Goal: Use online tool/utility: Utilize a website feature to perform a specific function

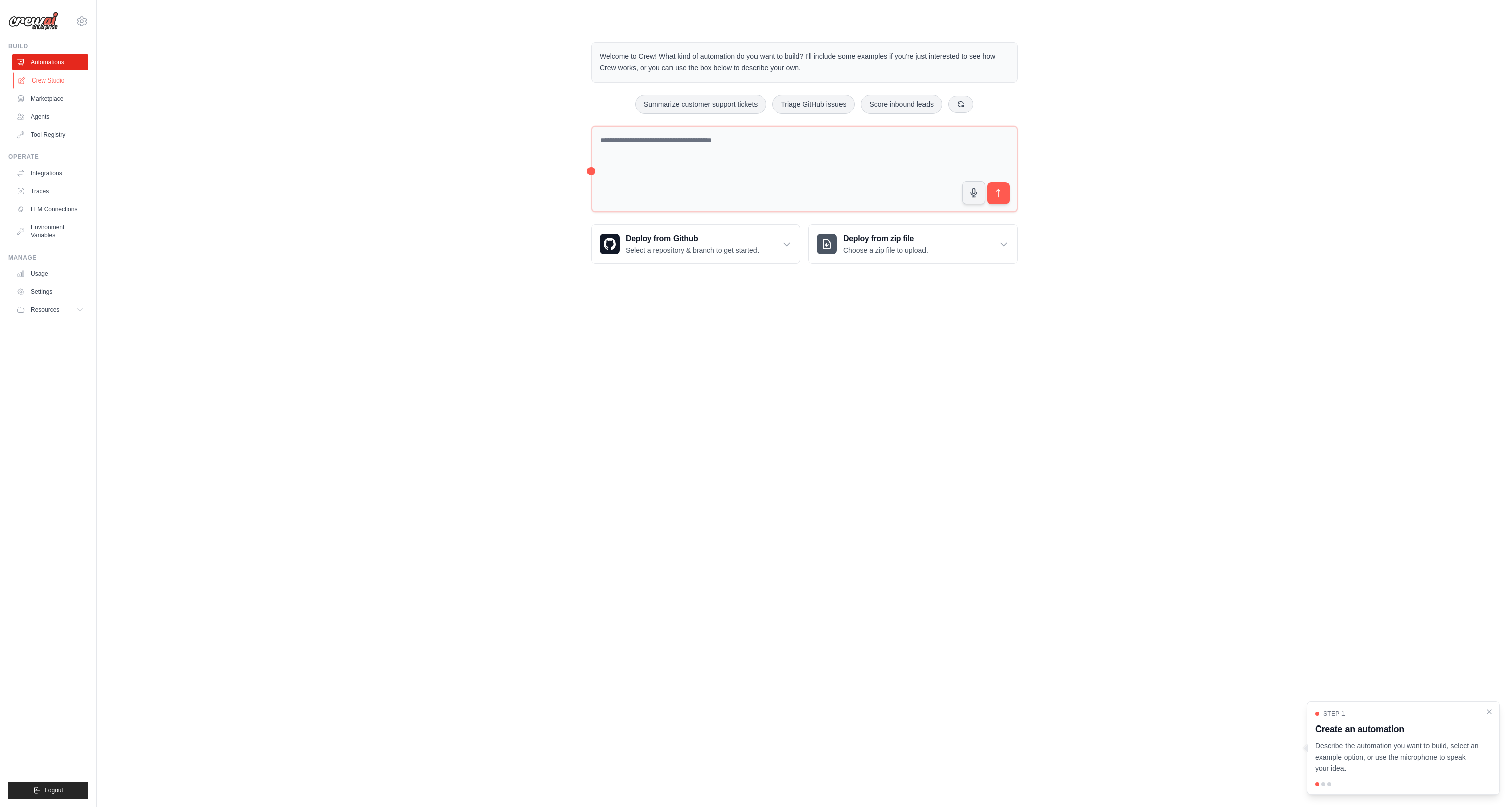
click at [54, 80] on link "Crew Studio" at bounding box center [51, 80] width 76 height 16
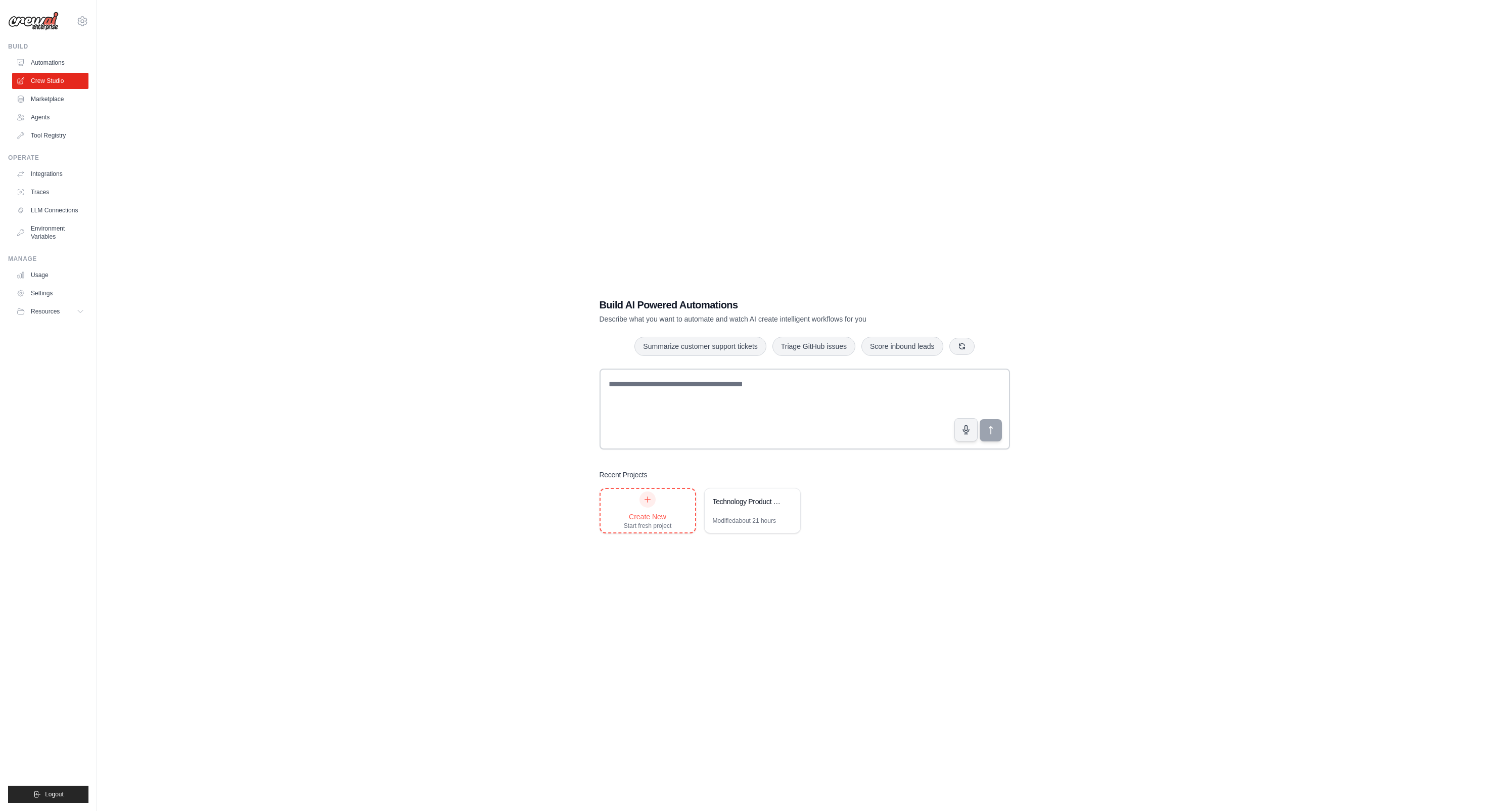
click at [652, 503] on div at bounding box center [647, 499] width 16 height 16
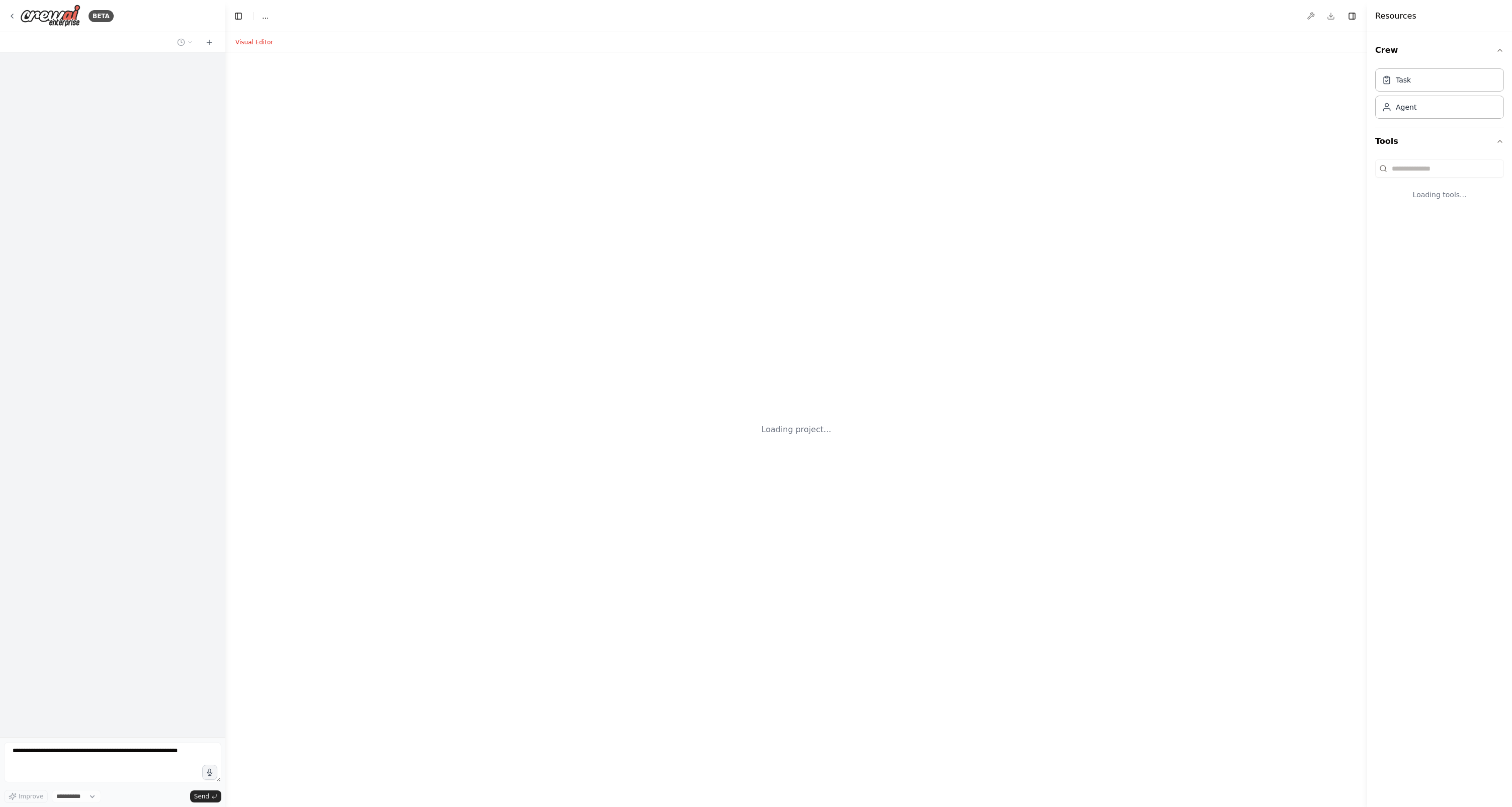
select select "****"
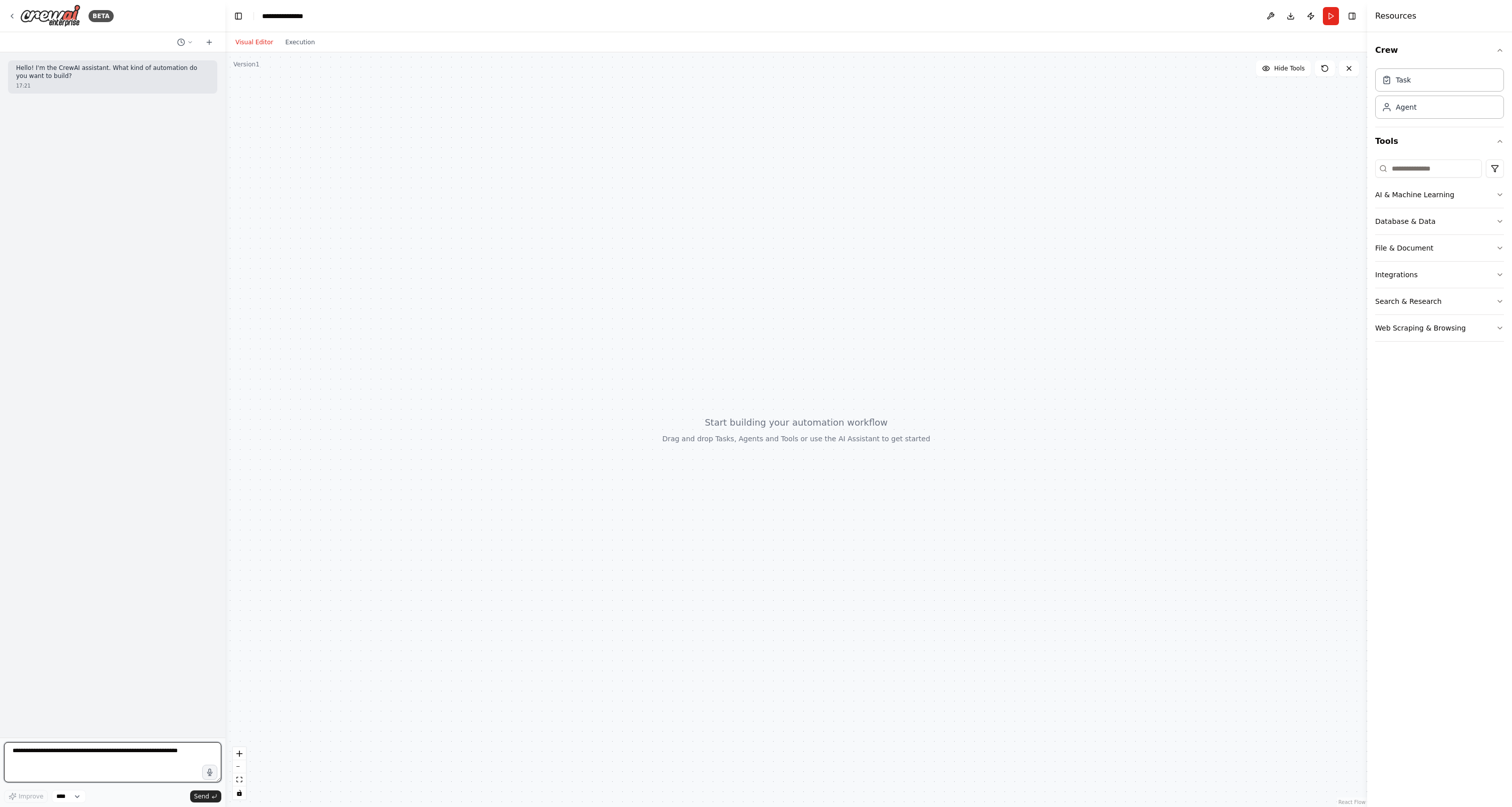
click at [85, 747] on textarea at bounding box center [112, 762] width 217 height 40
type textarea "**********"
click at [12, 13] on icon at bounding box center [12, 16] width 8 height 8
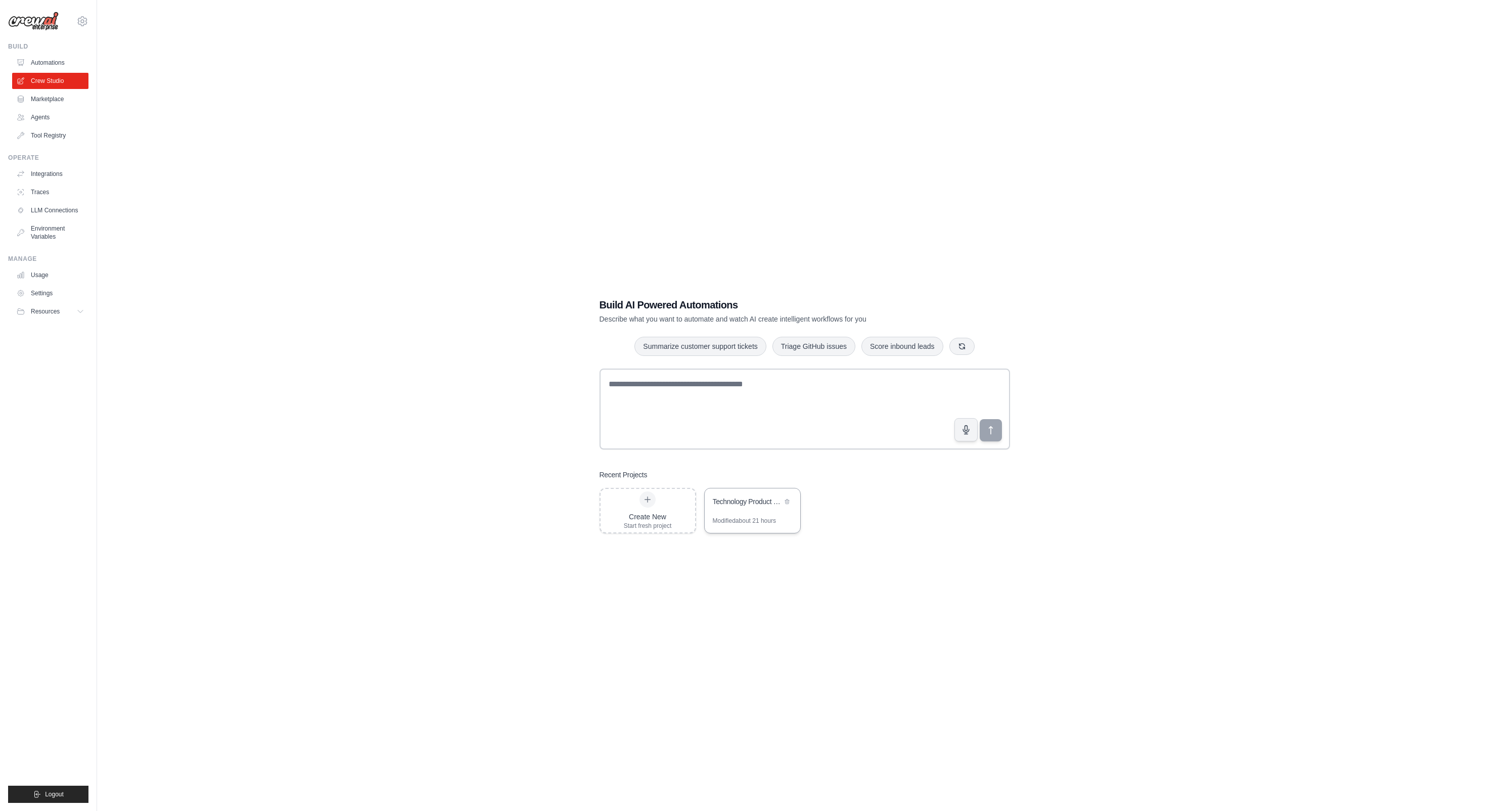
click at [762, 501] on div "Technology Product Research Automation" at bounding box center [747, 502] width 69 height 10
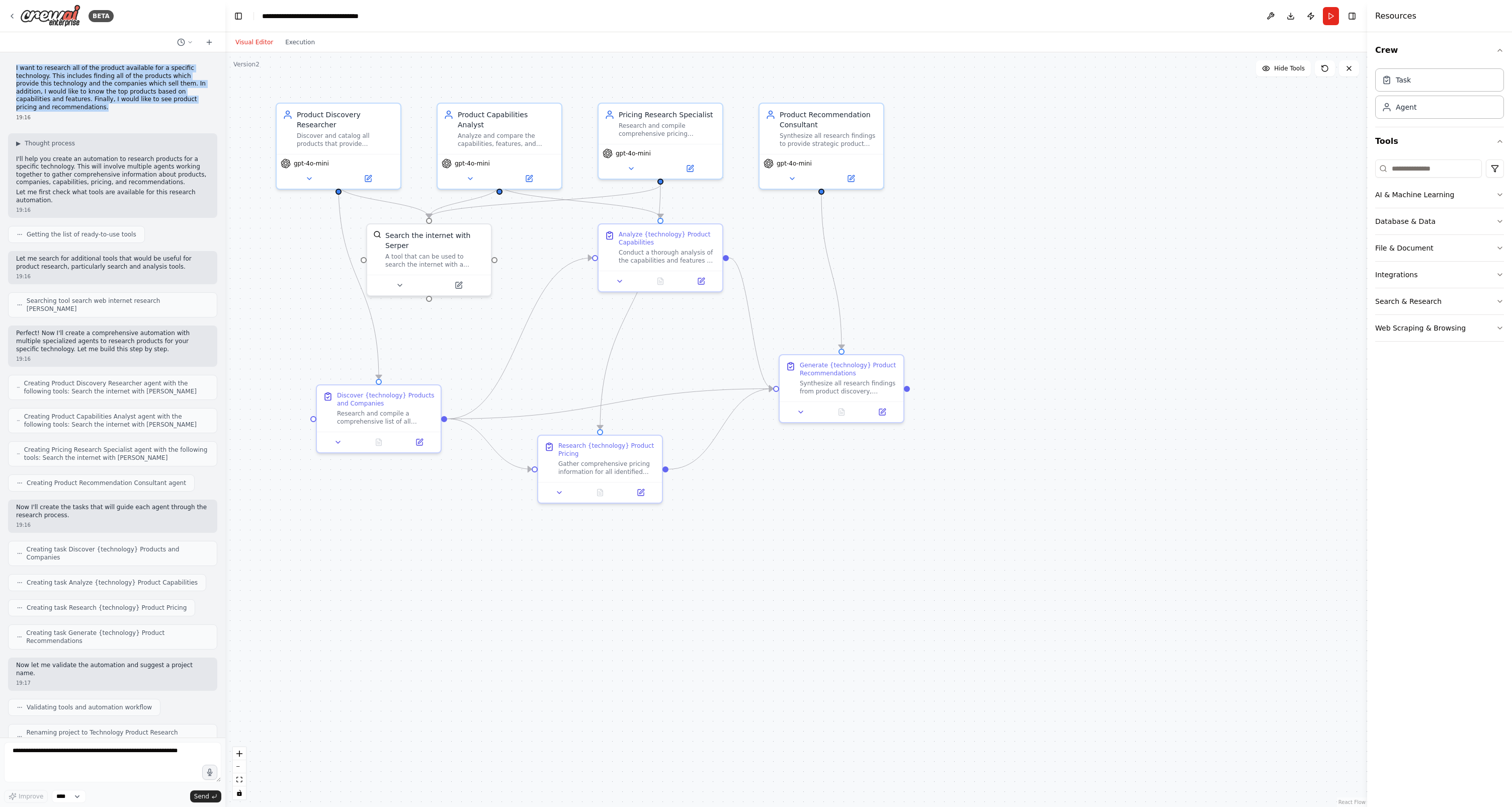
drag, startPoint x: 73, startPoint y: 109, endPoint x: 5, endPoint y: 69, distance: 78.9
click at [5, 69] on div "I want to research all of the product available for a specific technology. This…" at bounding box center [112, 395] width 225 height 686
drag, startPoint x: 5, startPoint y: 69, endPoint x: 112, endPoint y: 85, distance: 108.2
copy p "I want to research all of the product available for a specific technology. This…"
click at [15, 17] on icon at bounding box center [12, 16] width 8 height 8
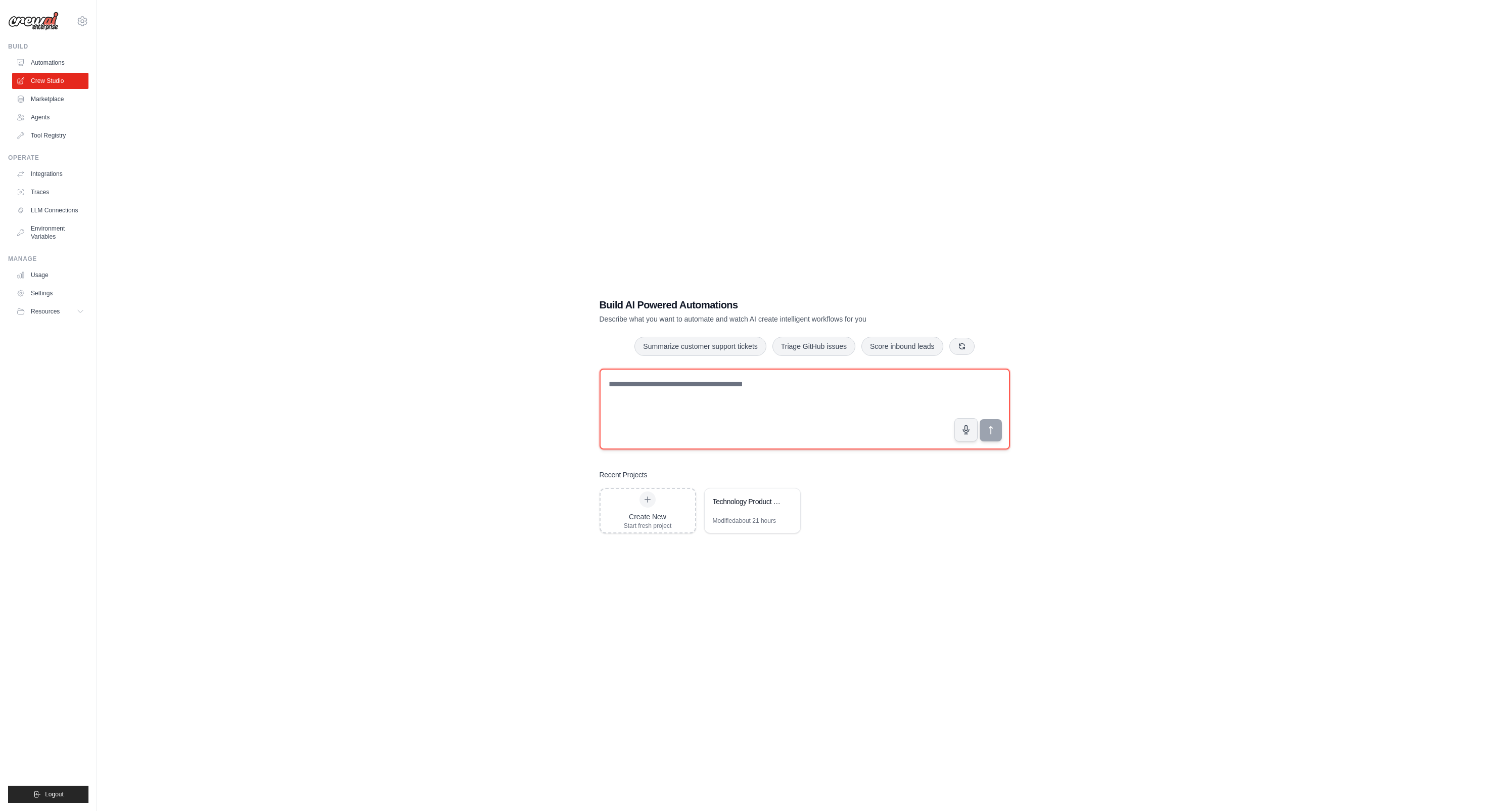
click at [619, 387] on textarea at bounding box center [805, 409] width 410 height 81
paste textarea "**********"
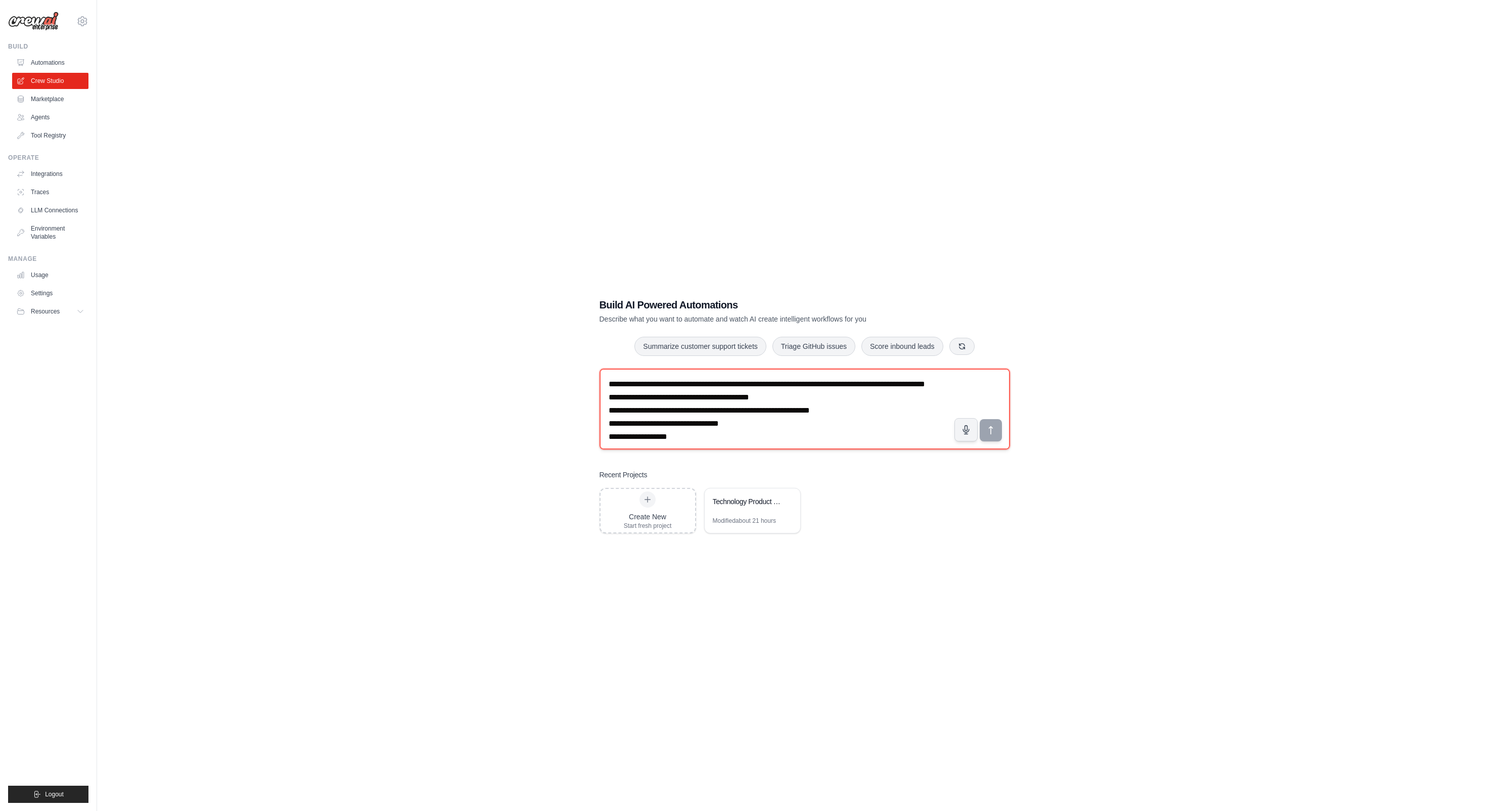
scroll to position [939, 0]
click at [692, 384] on textarea at bounding box center [805, 409] width 410 height 81
type textarea "**********"
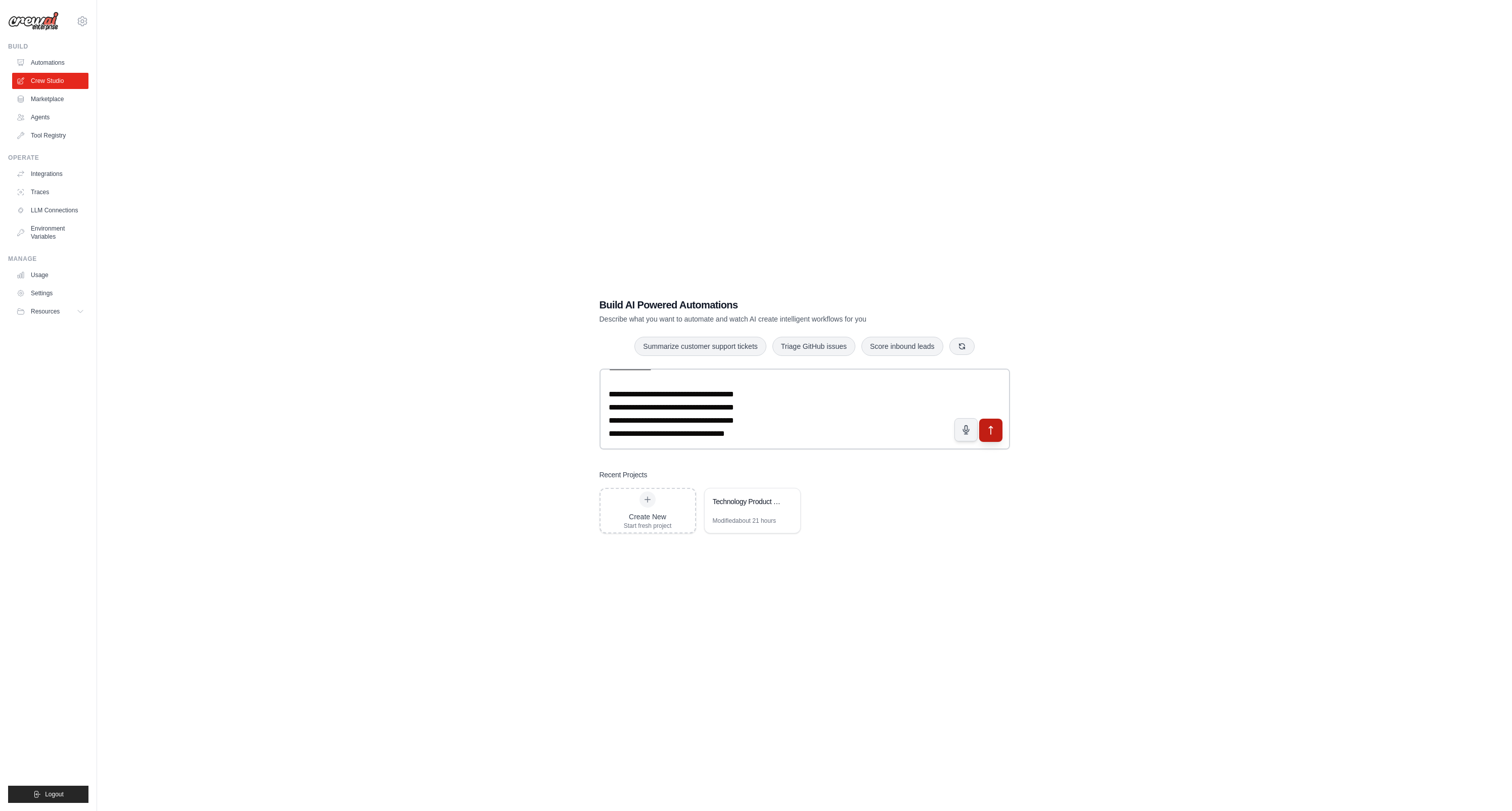
click at [991, 428] on icon "submit" at bounding box center [990, 431] width 10 height 10
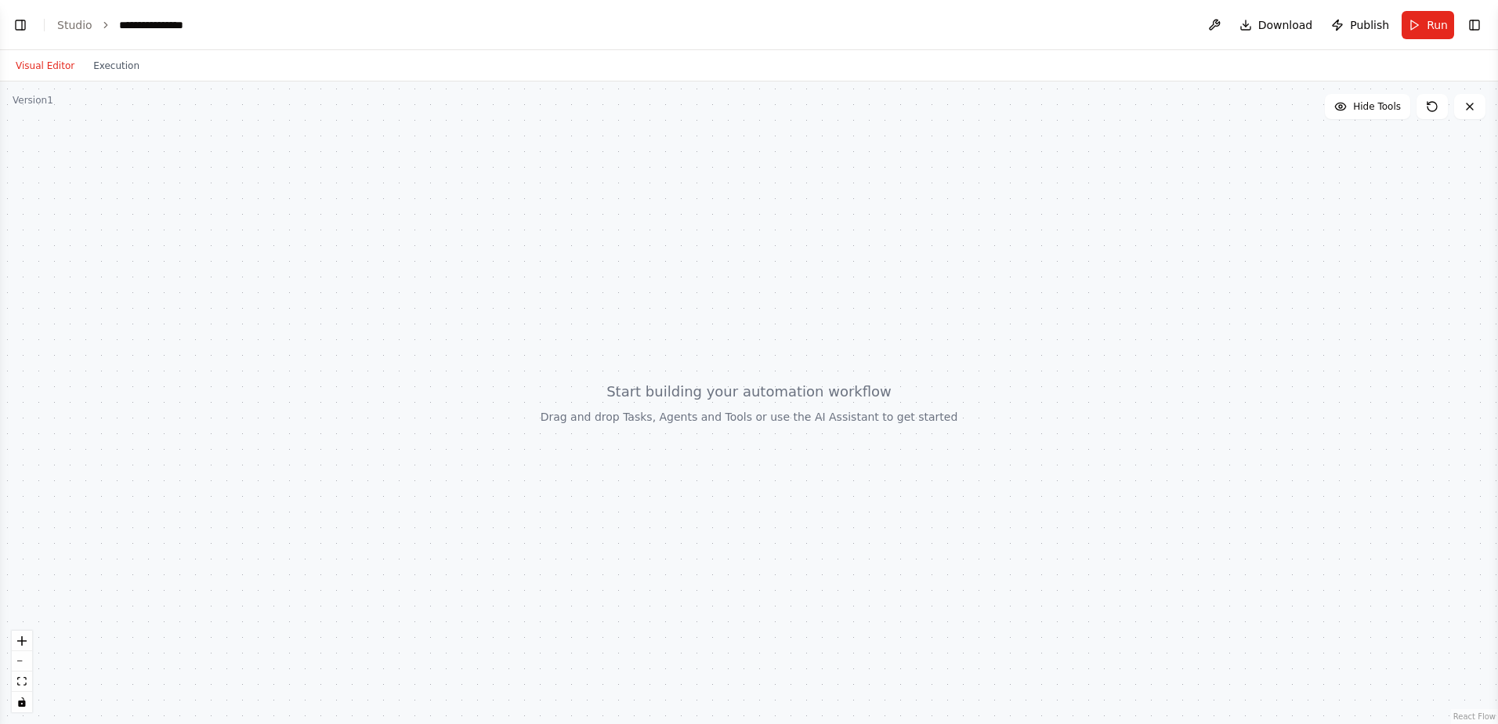
scroll to position [421, 0]
click at [23, 24] on button "Toggle Left Sidebar" at bounding box center [20, 25] width 22 height 22
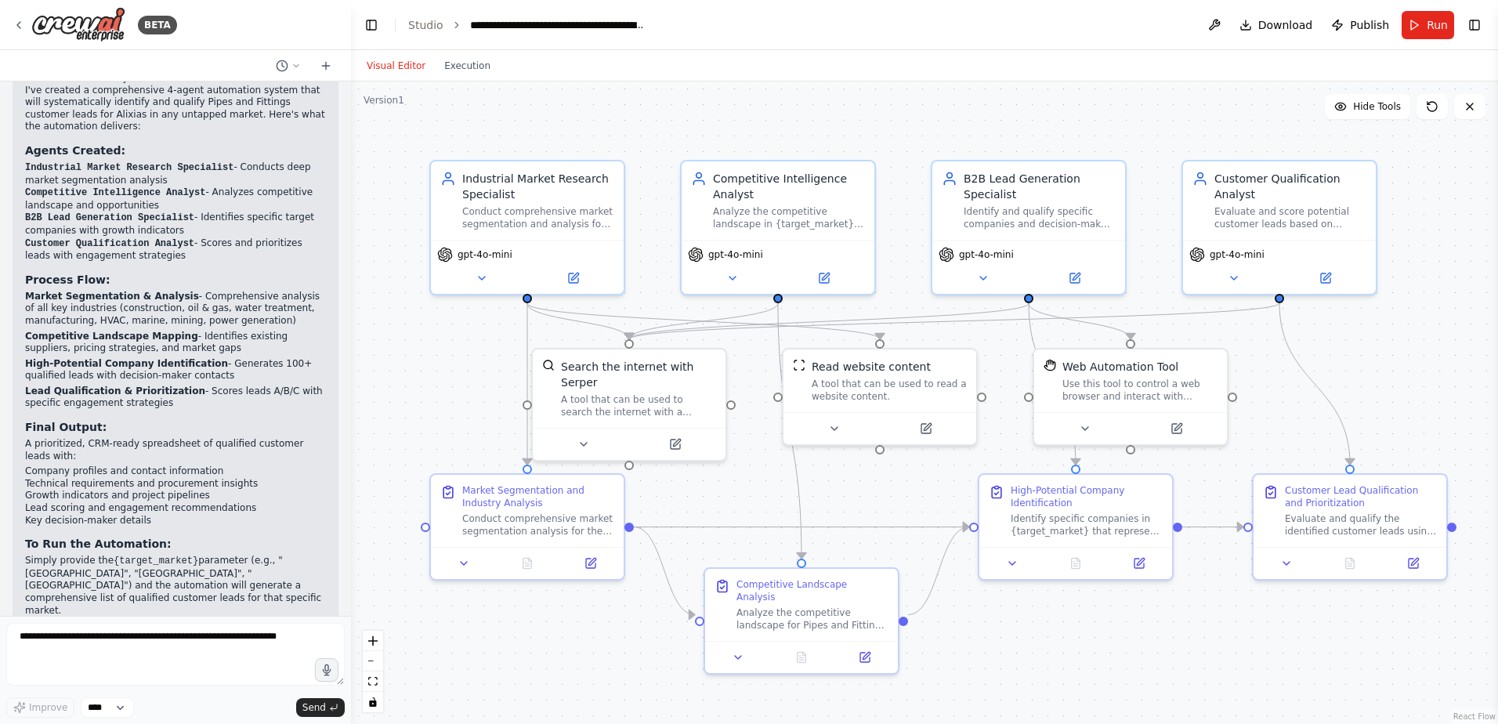
scroll to position [1819, 0]
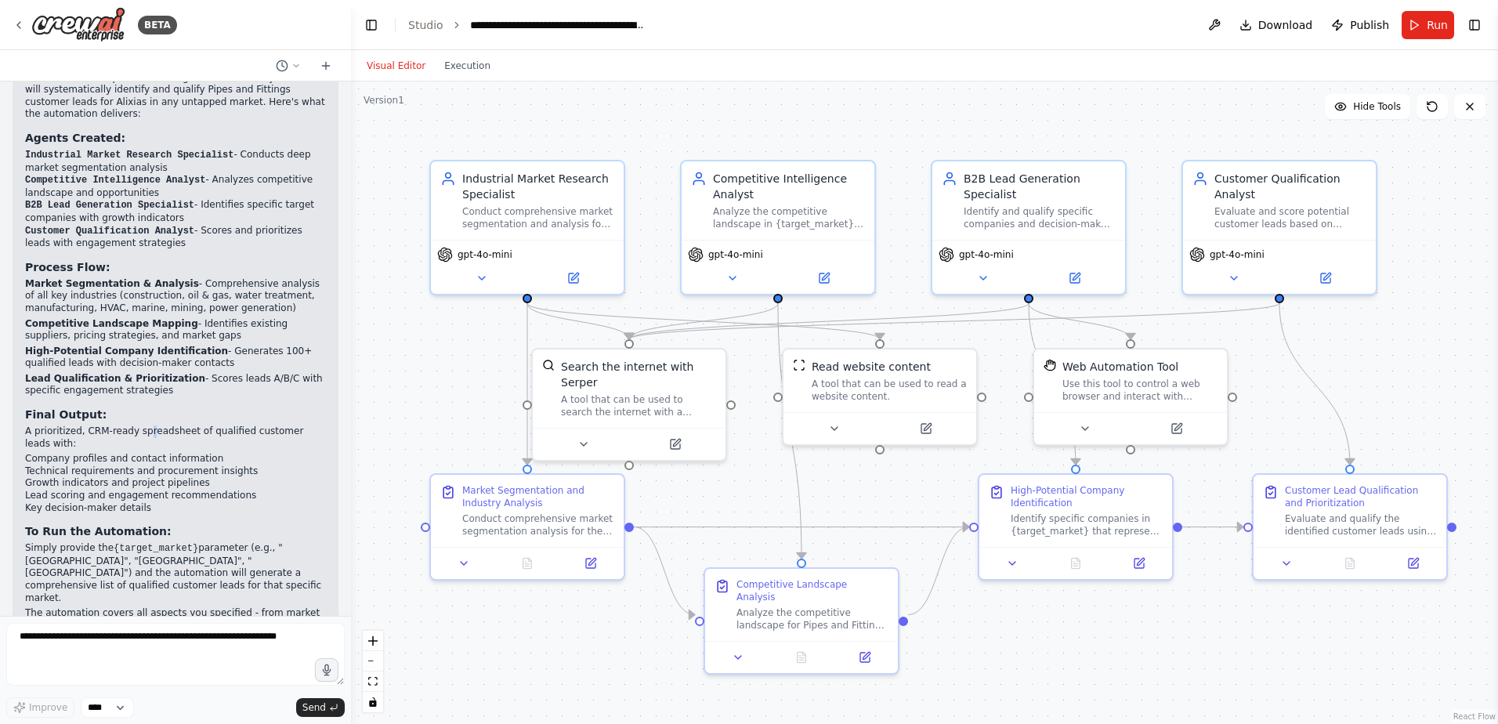
click at [143, 425] on p "A prioritized, CRM-ready spreadsheet of qualified customer leads with:" at bounding box center [175, 437] width 301 height 24
click at [1423, 23] on button "Run" at bounding box center [1427, 25] width 52 height 28
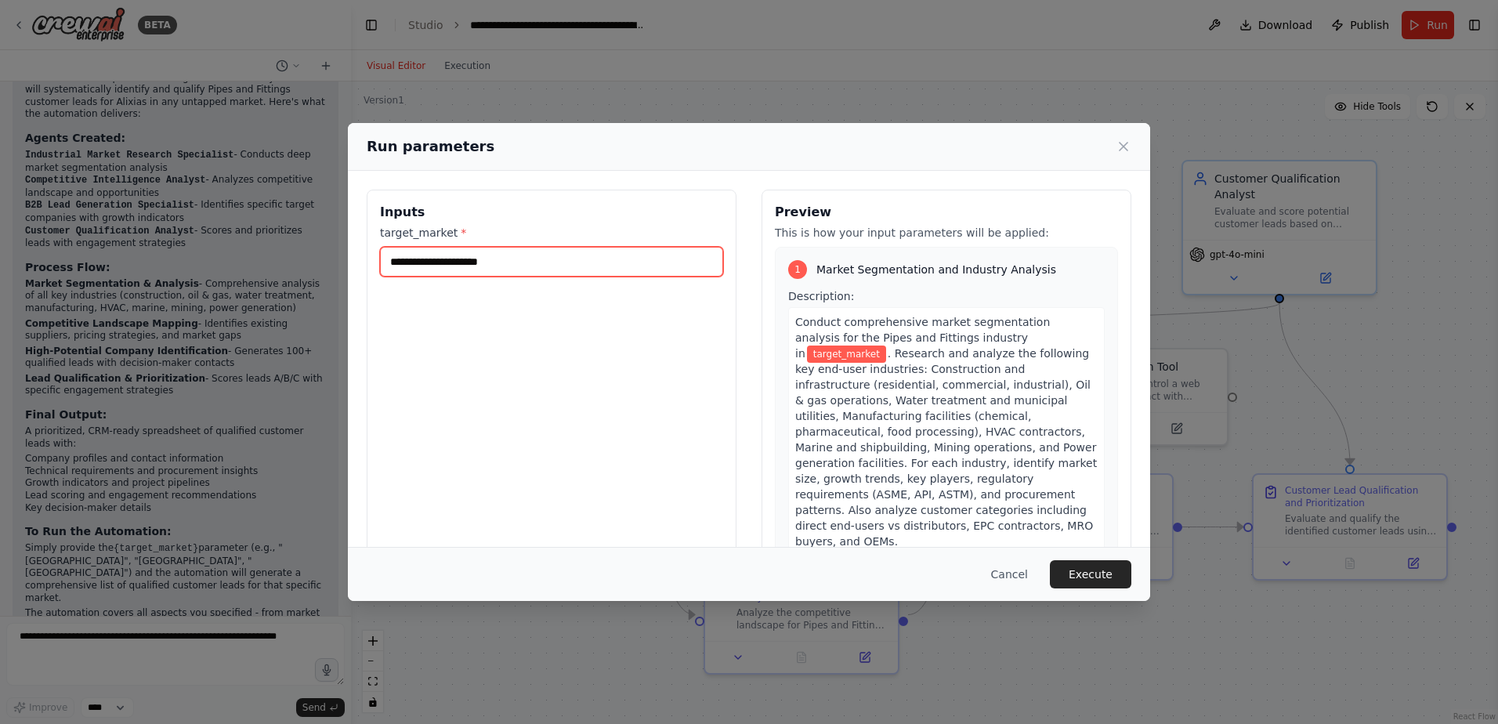
click at [464, 264] on input "target_market *" at bounding box center [551, 262] width 343 height 30
type input "*****"
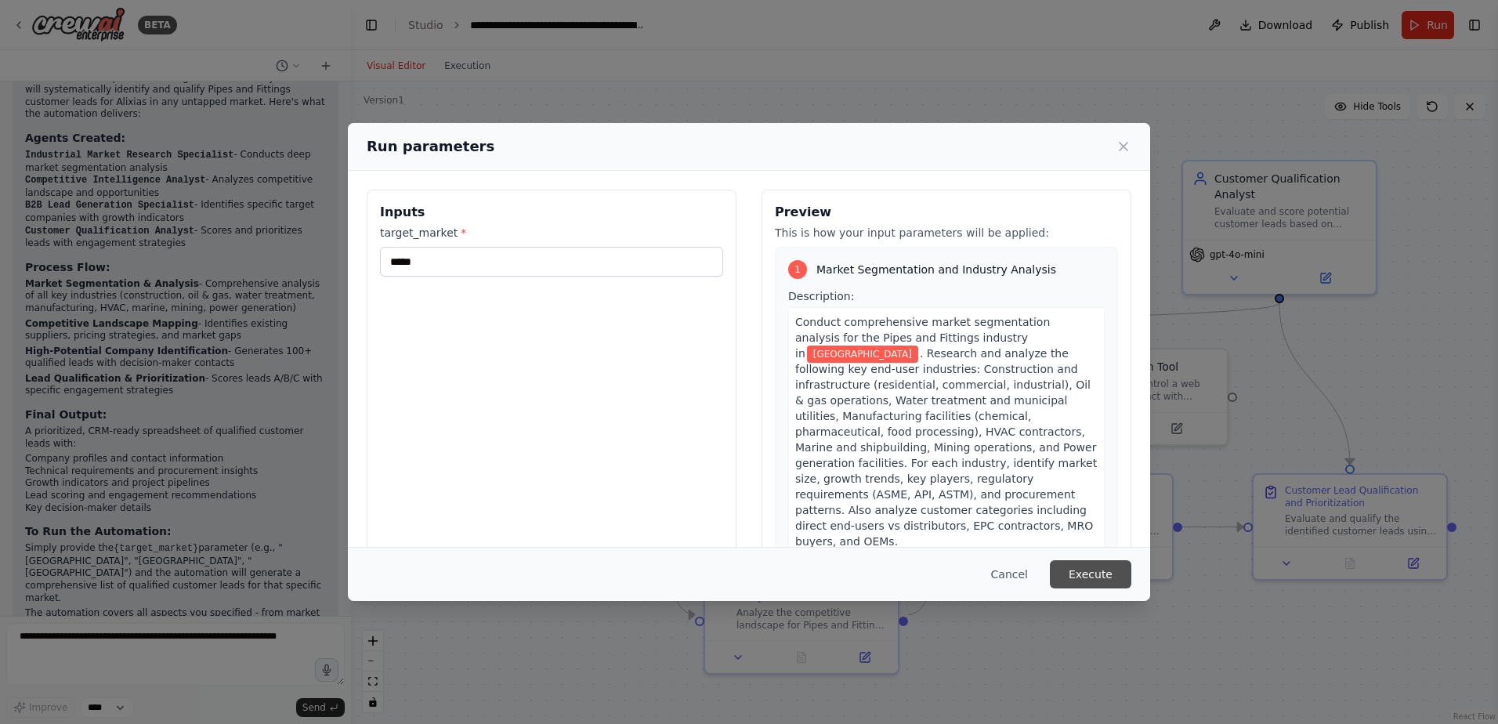
click at [1101, 575] on button "Execute" at bounding box center [1090, 574] width 81 height 28
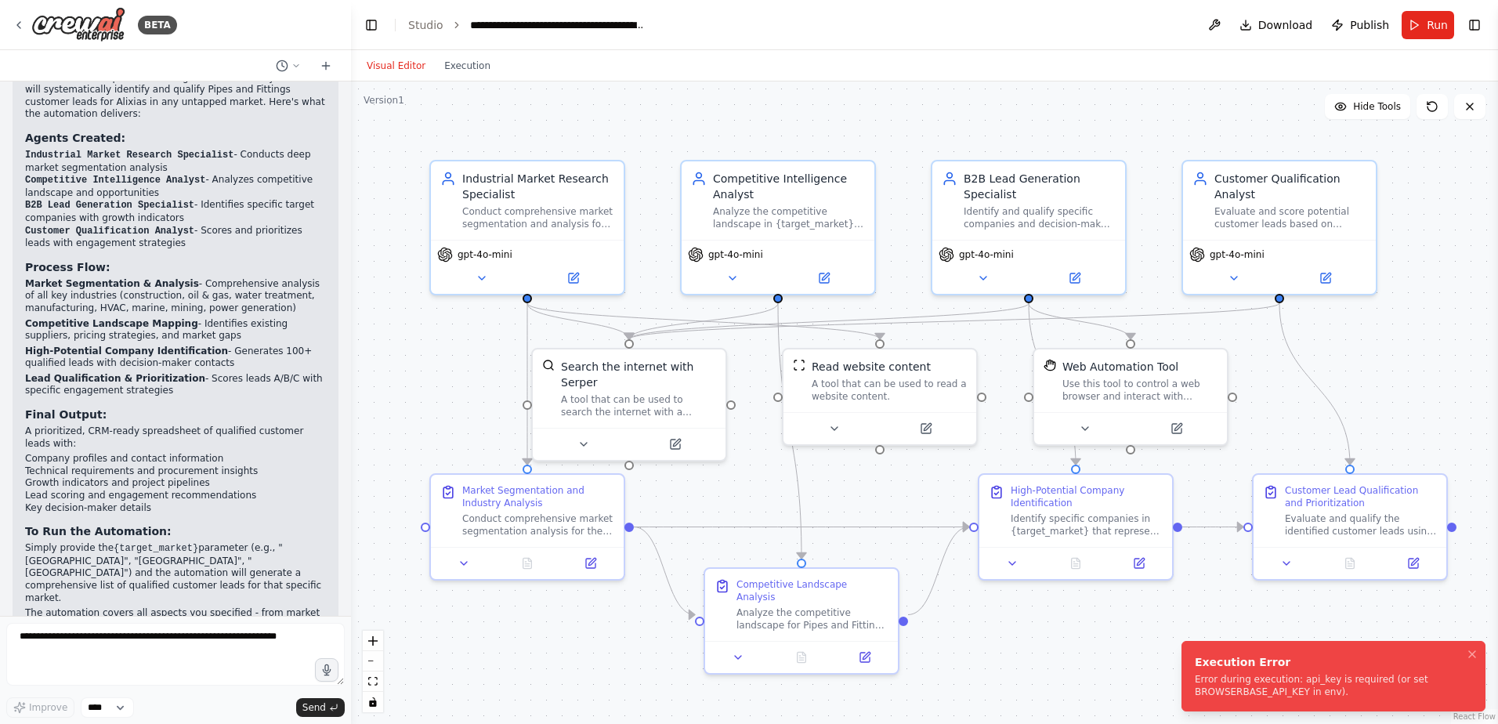
click at [1234, 684] on div "Error during execution: api_key is required (or set BROWSERBASE_API_KEY in env)." at bounding box center [1329, 685] width 271 height 25
click at [826, 269] on icon at bounding box center [824, 275] width 13 height 13
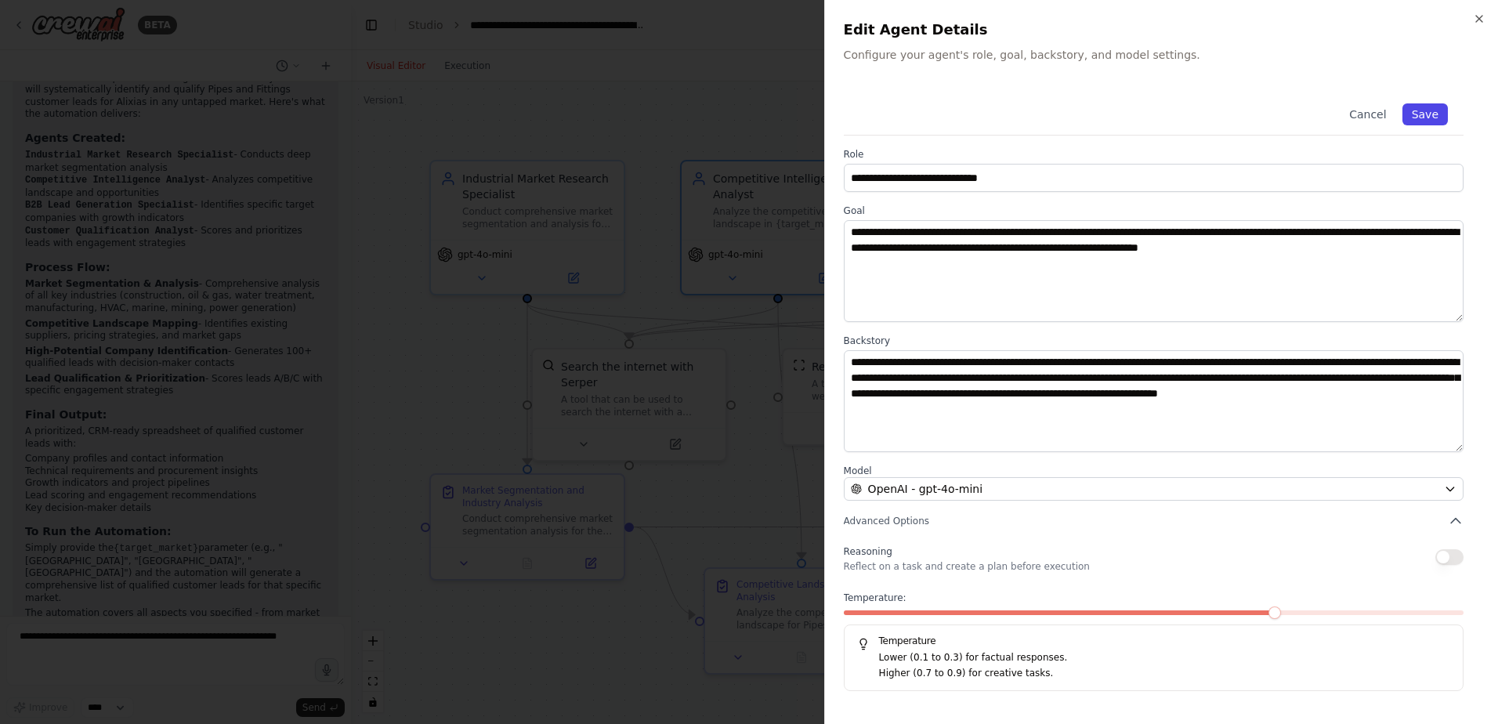
click at [1422, 112] on button "Save" at bounding box center [1424, 114] width 45 height 22
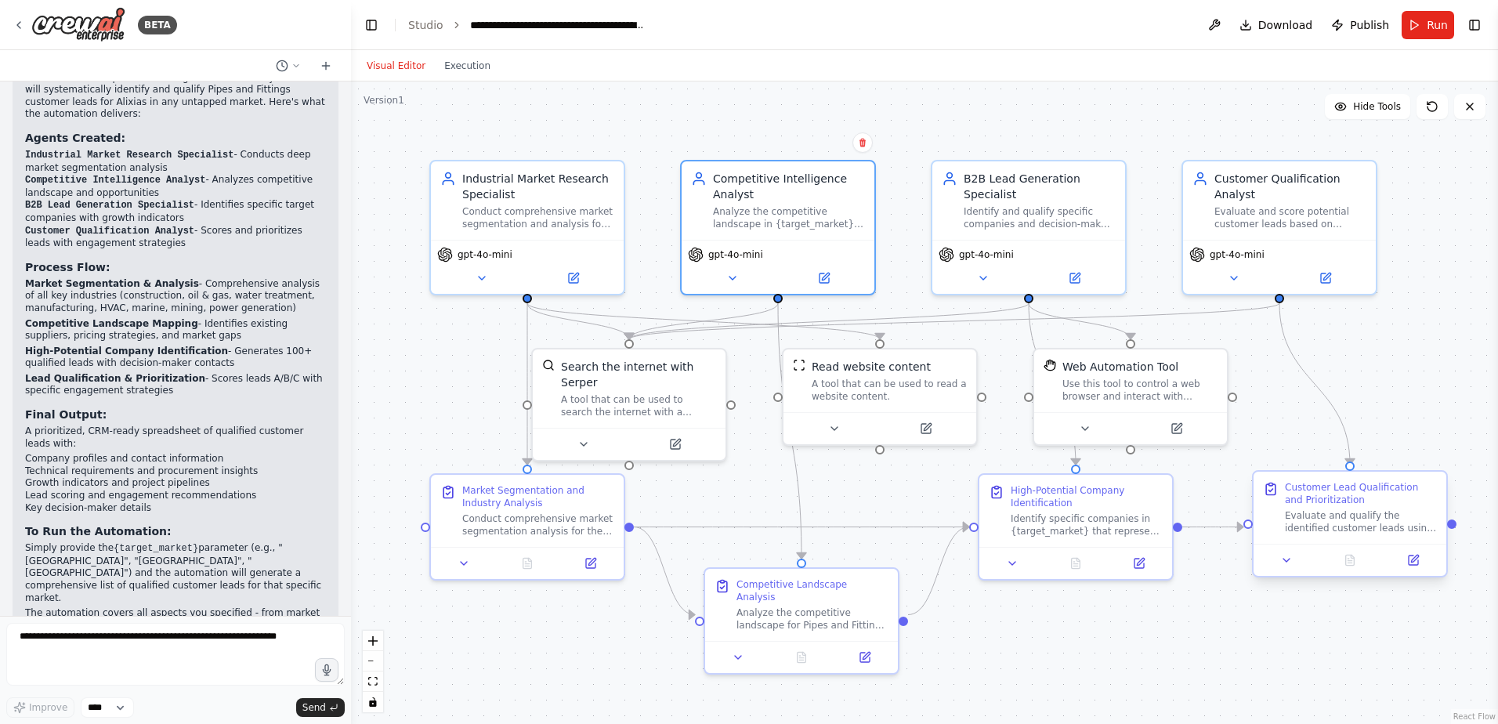
click at [1367, 501] on div "Customer Lead Qualification and Prioritization" at bounding box center [1360, 493] width 152 height 25
click at [1409, 560] on icon at bounding box center [1412, 559] width 9 height 9
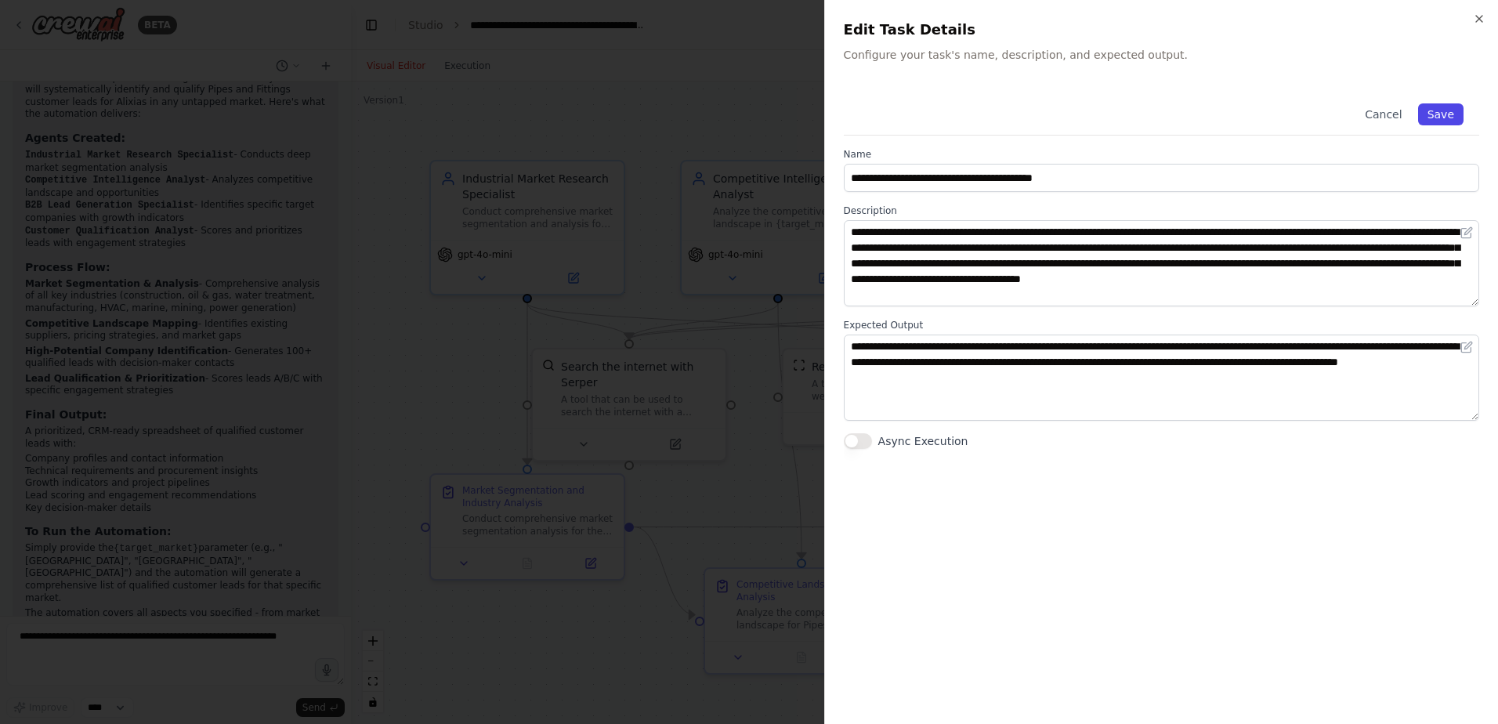
click at [1443, 114] on button "Save" at bounding box center [1440, 114] width 45 height 22
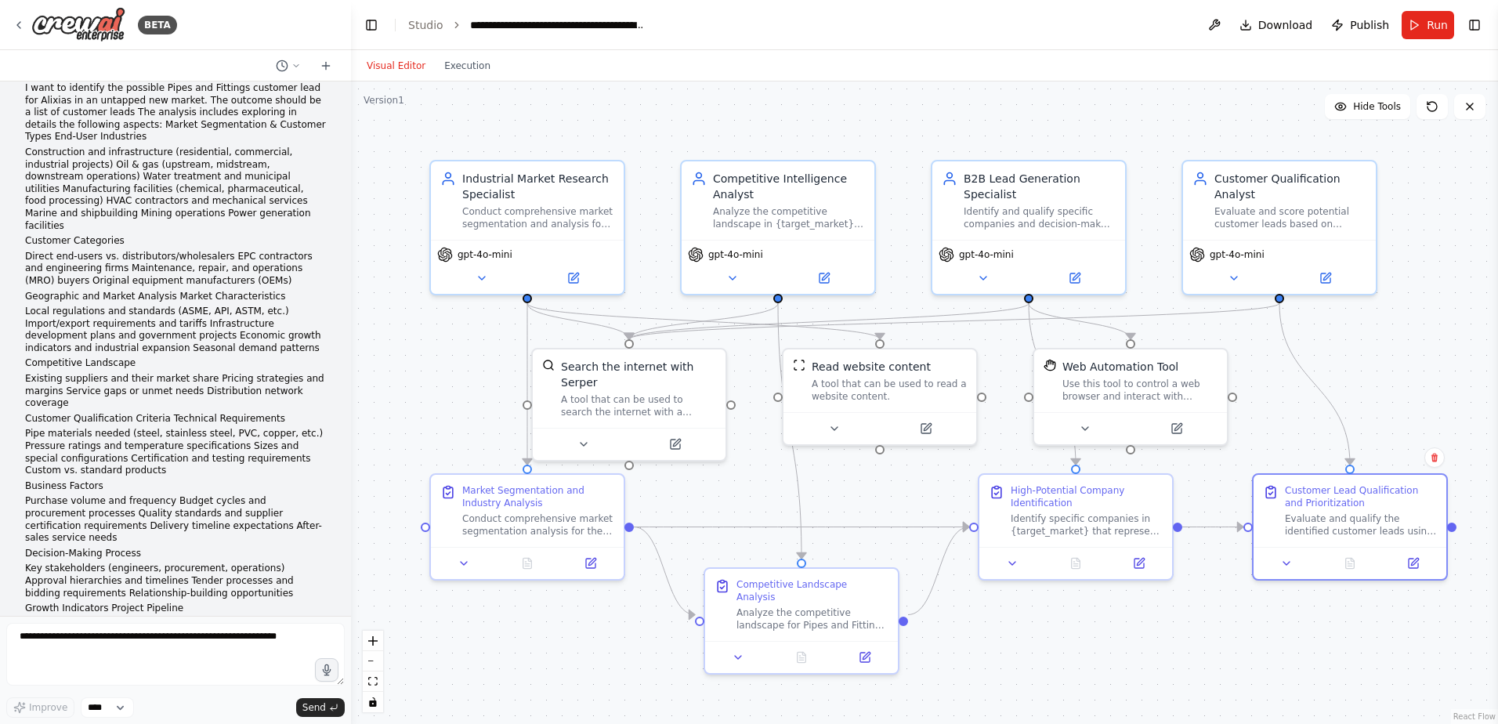
scroll to position [0, 0]
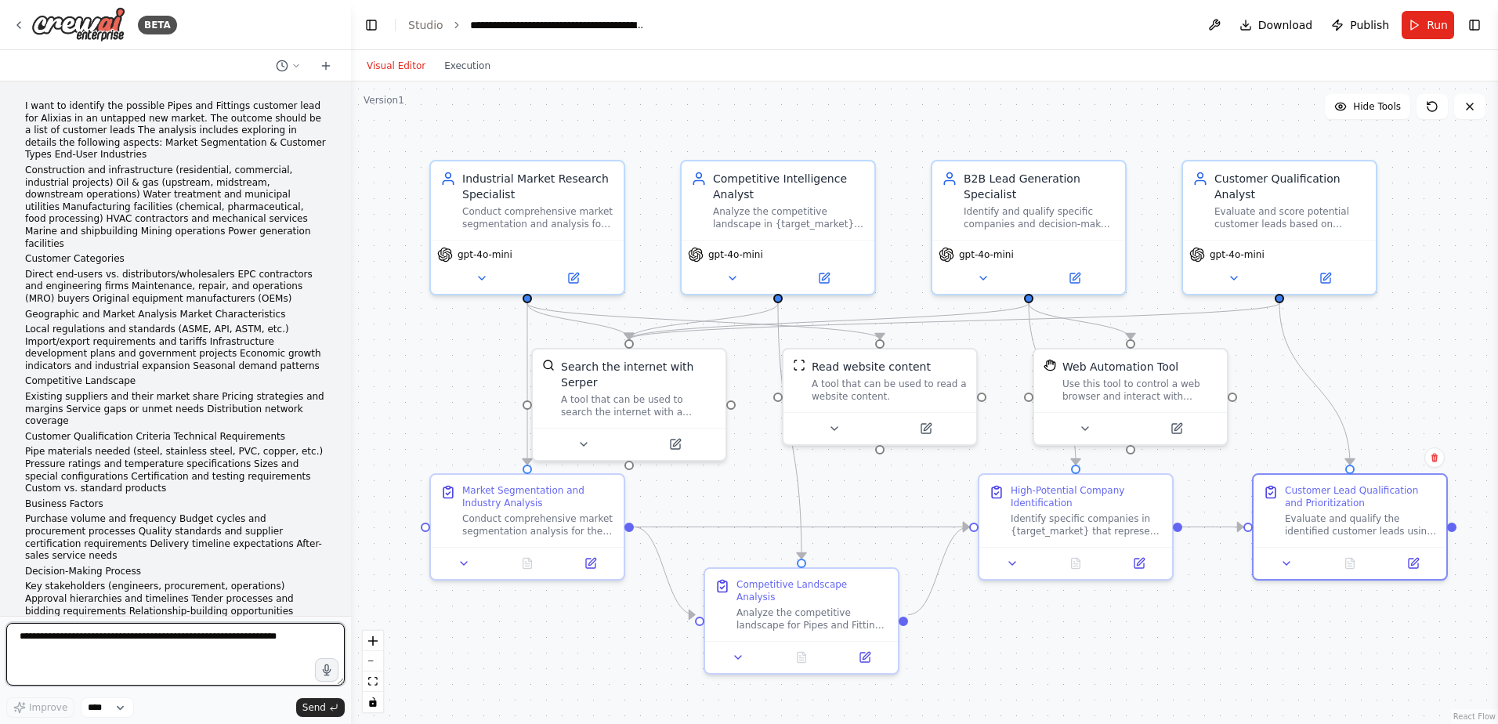
click at [81, 637] on textarea at bounding box center [175, 654] width 338 height 63
type textarea "**********"
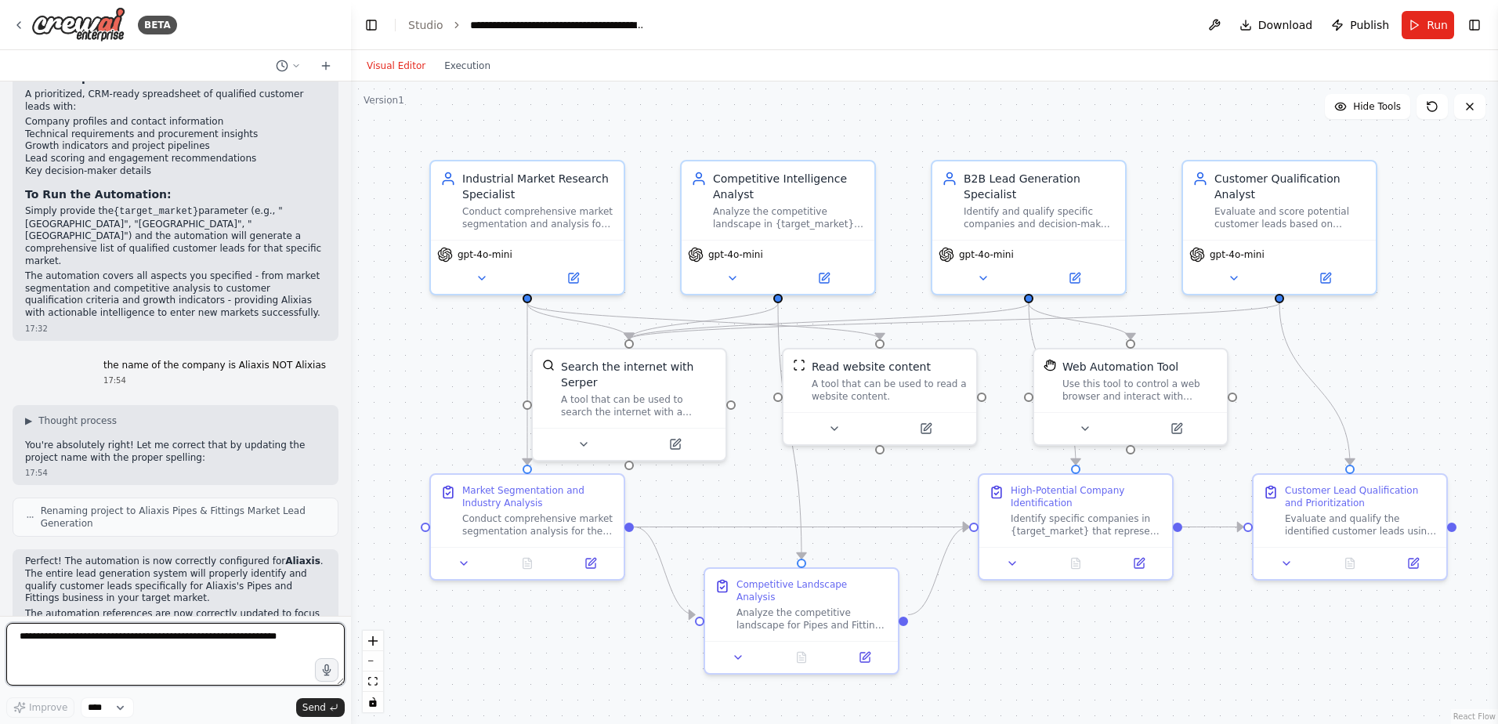
scroll to position [2169, 0]
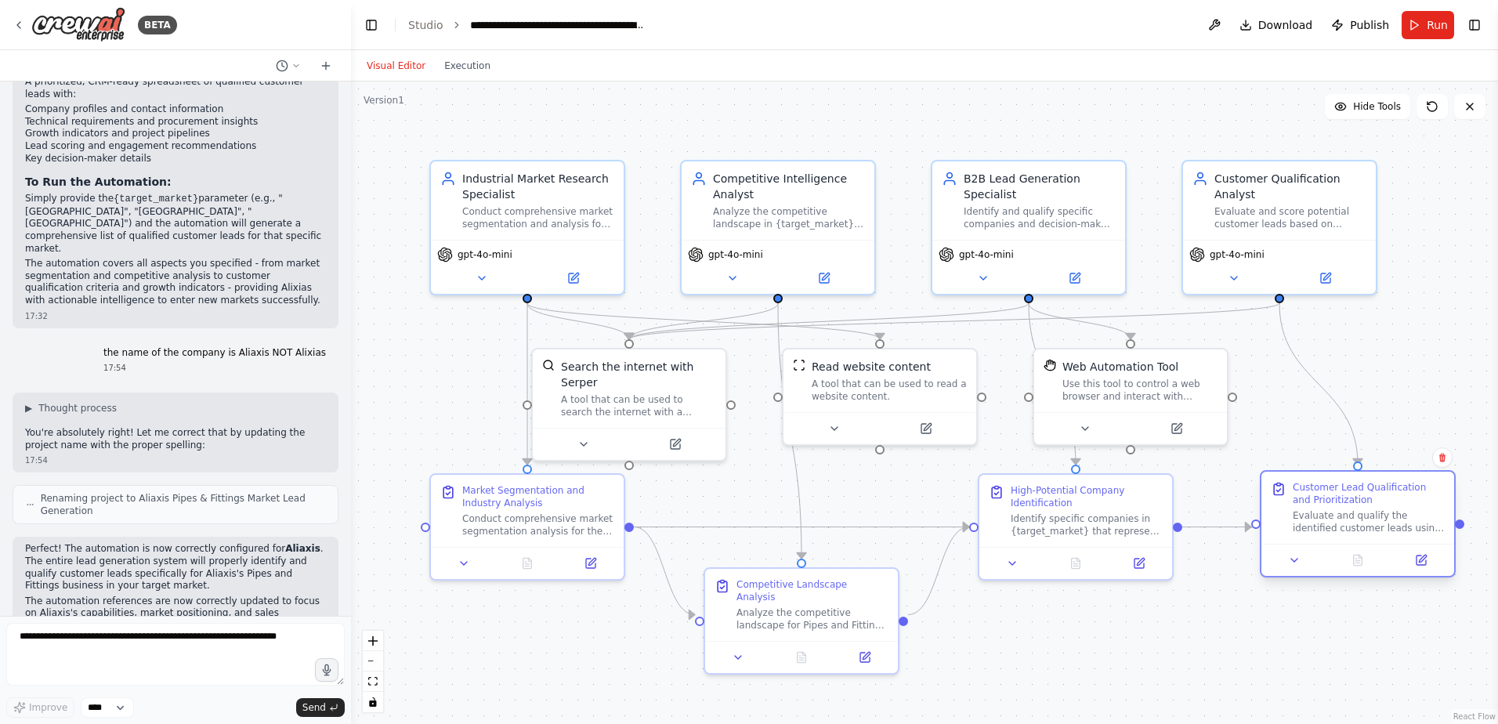
click at [1392, 520] on div "Evaluate and qualify the identified customer leads using comprehensive criteria…" at bounding box center [1368, 521] width 152 height 25
click at [1422, 559] on icon at bounding box center [1421, 558] width 7 height 7
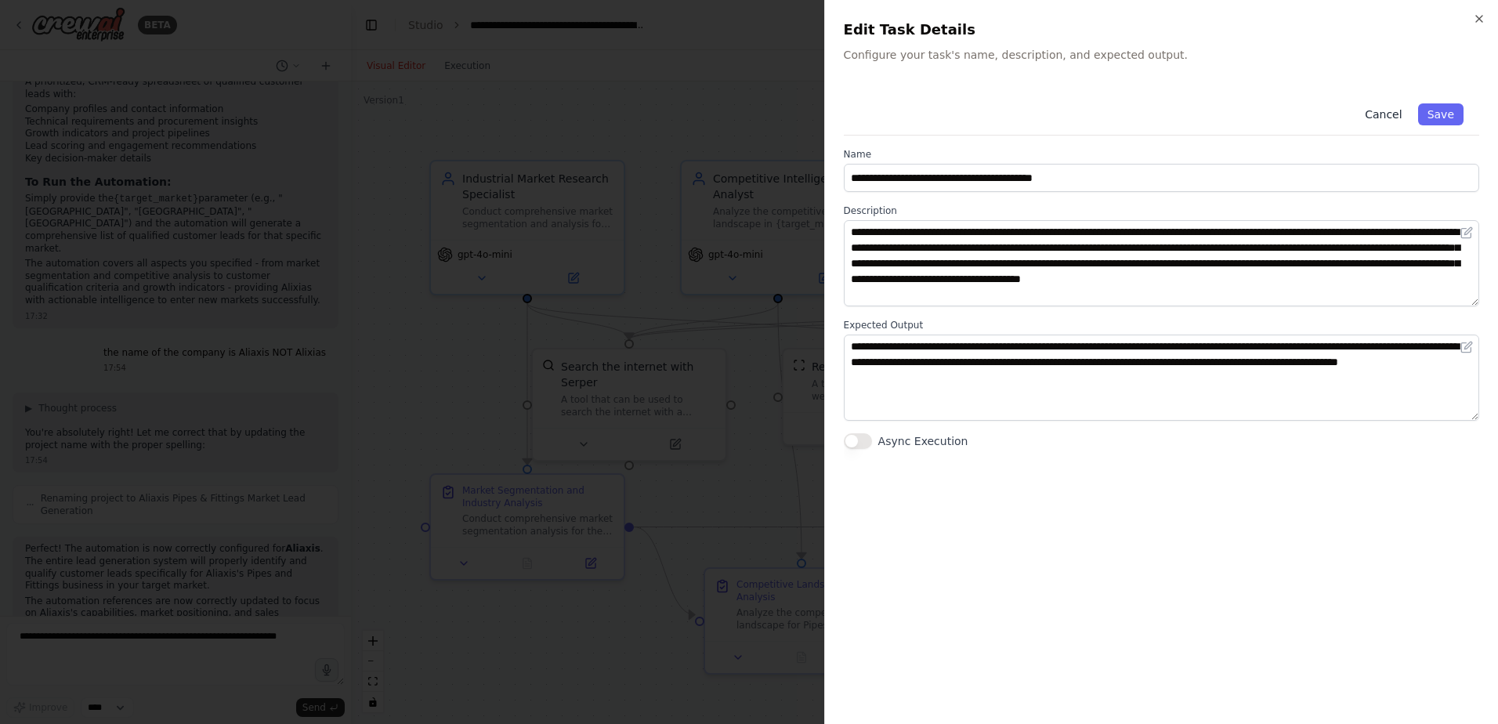
click at [1388, 111] on button "Cancel" at bounding box center [1383, 114] width 56 height 22
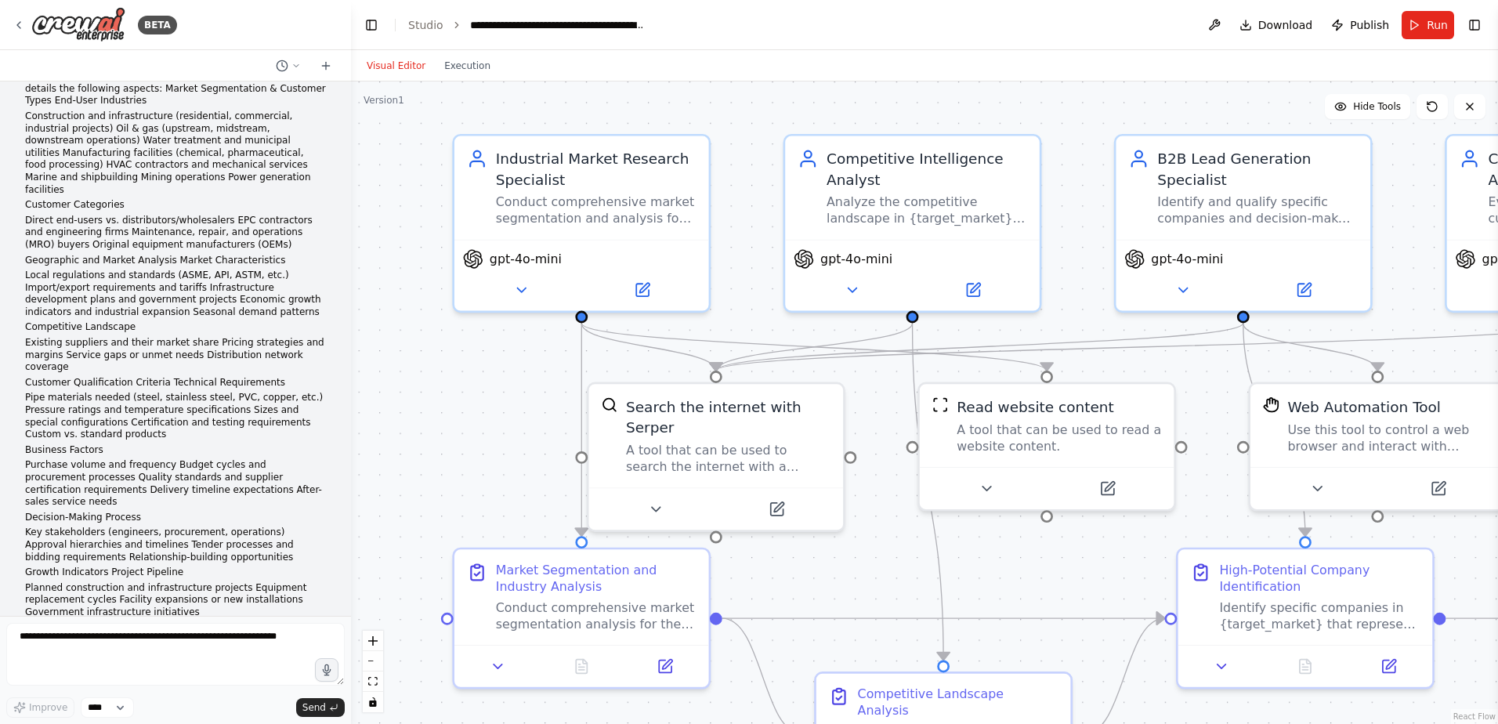
scroll to position [0, 0]
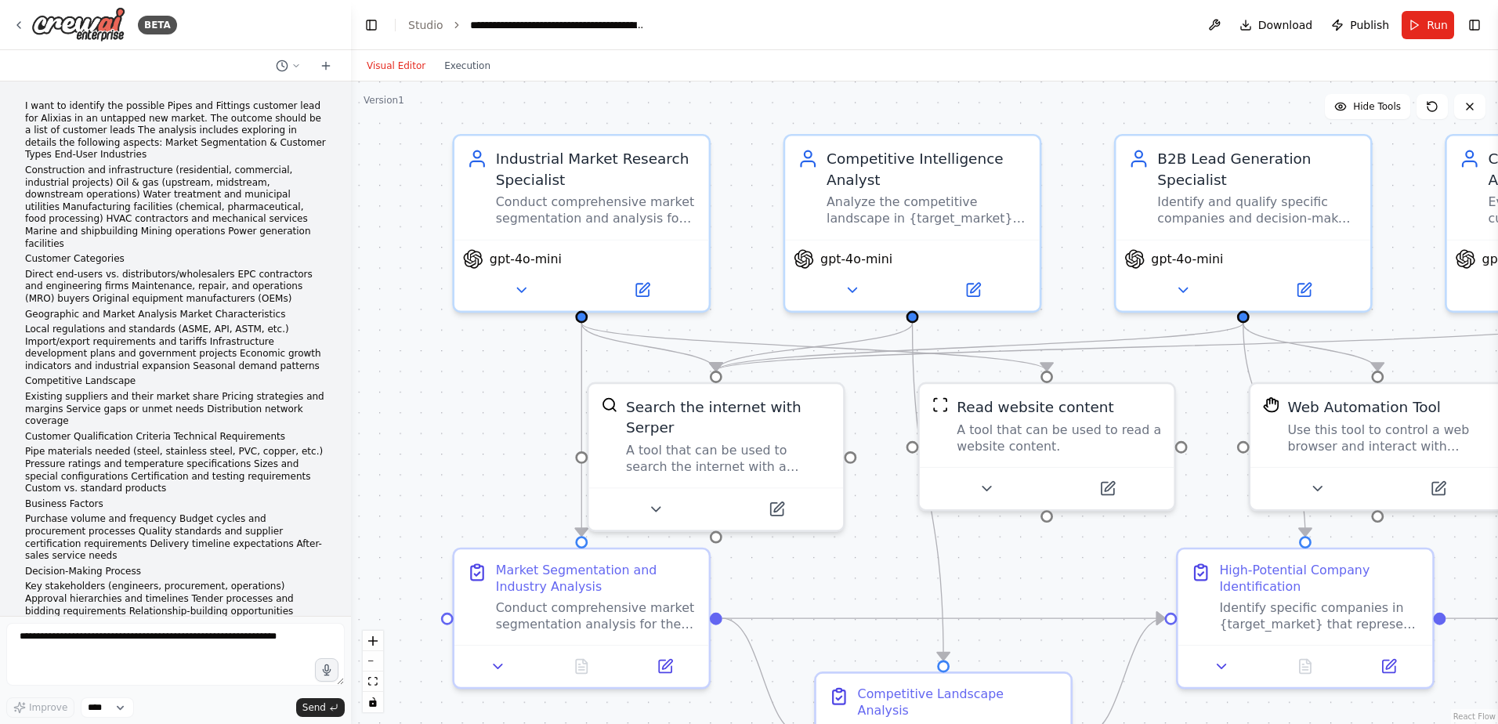
click at [86, 112] on p "I want to identify the possible Pipes and Fittings customer lead for Alixias in…" at bounding box center [175, 130] width 301 height 61
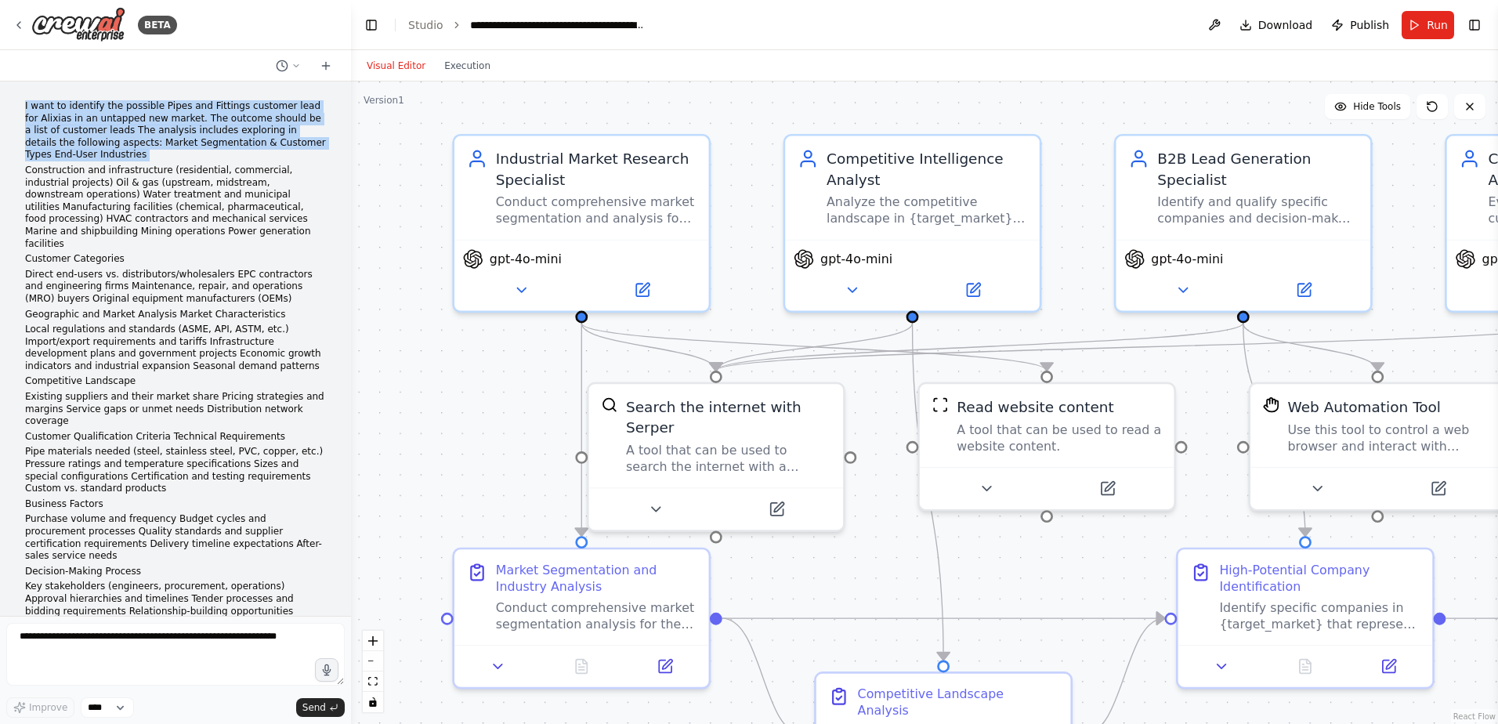
click at [86, 112] on p "I want to identify the possible Pipes and Fittings customer lead for Alixias in…" at bounding box center [175, 130] width 301 height 61
drag, startPoint x: 86, startPoint y: 112, endPoint x: 26, endPoint y: 105, distance: 60.7
click at [26, 105] on p "I want to identify the possible Pipes and Fittings customer lead for Alixias in…" at bounding box center [175, 130] width 301 height 61
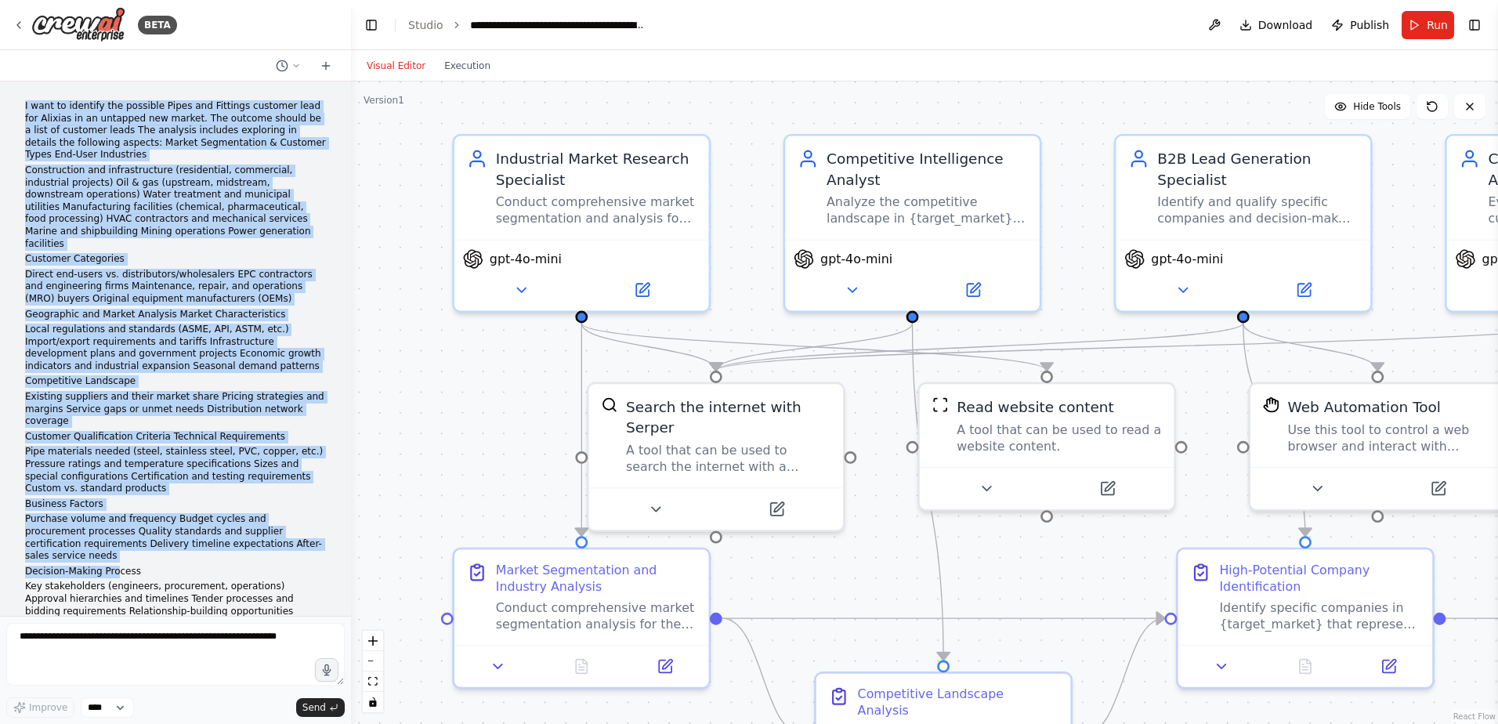
drag, startPoint x: 25, startPoint y: 105, endPoint x: 114, endPoint y: 536, distance: 439.8
click at [114, 536] on div "I want to identify the possible Pipes and Fittings customer lead for Alixias in…" at bounding box center [175, 413] width 301 height 627
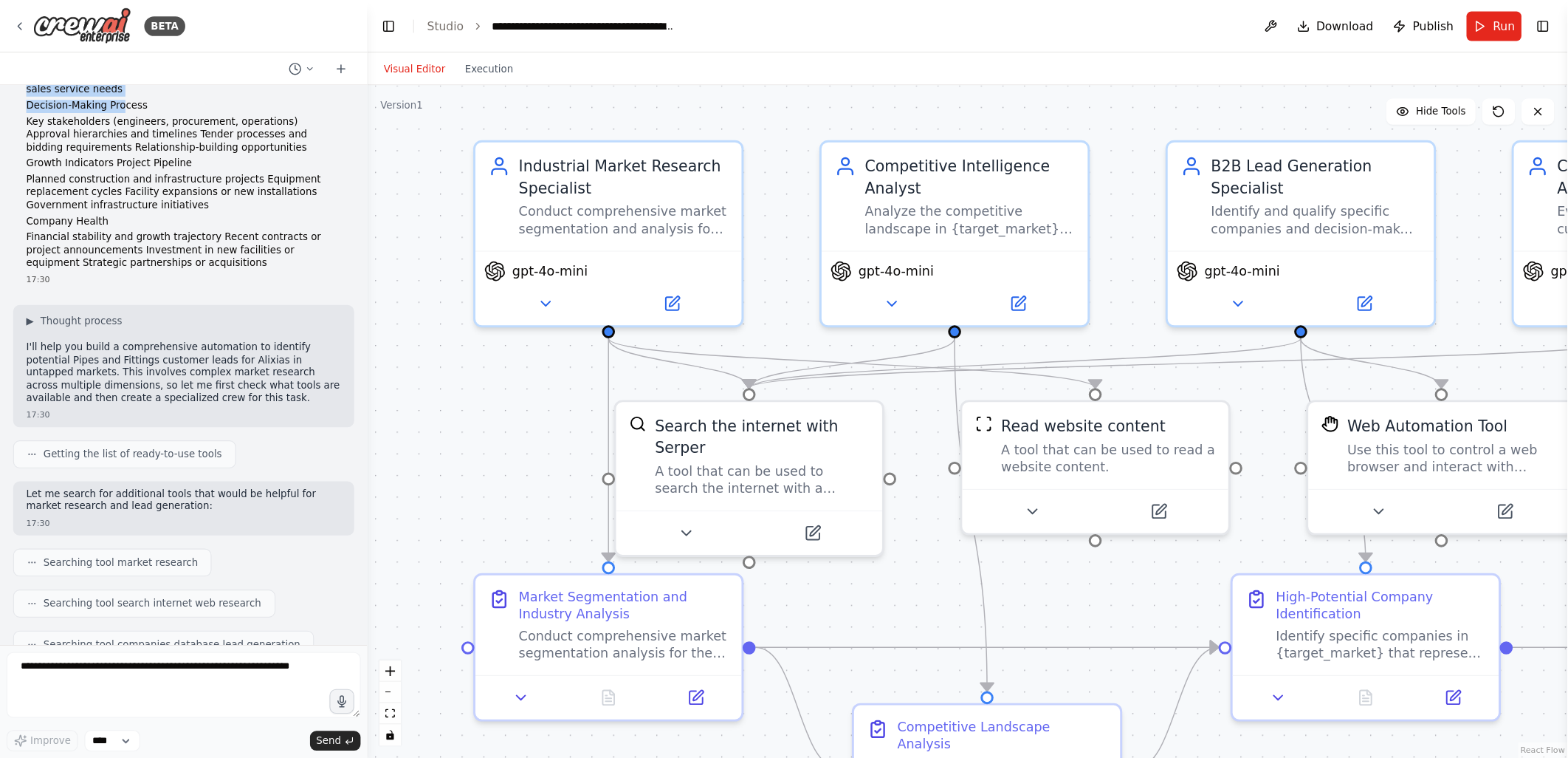
scroll to position [370, 0]
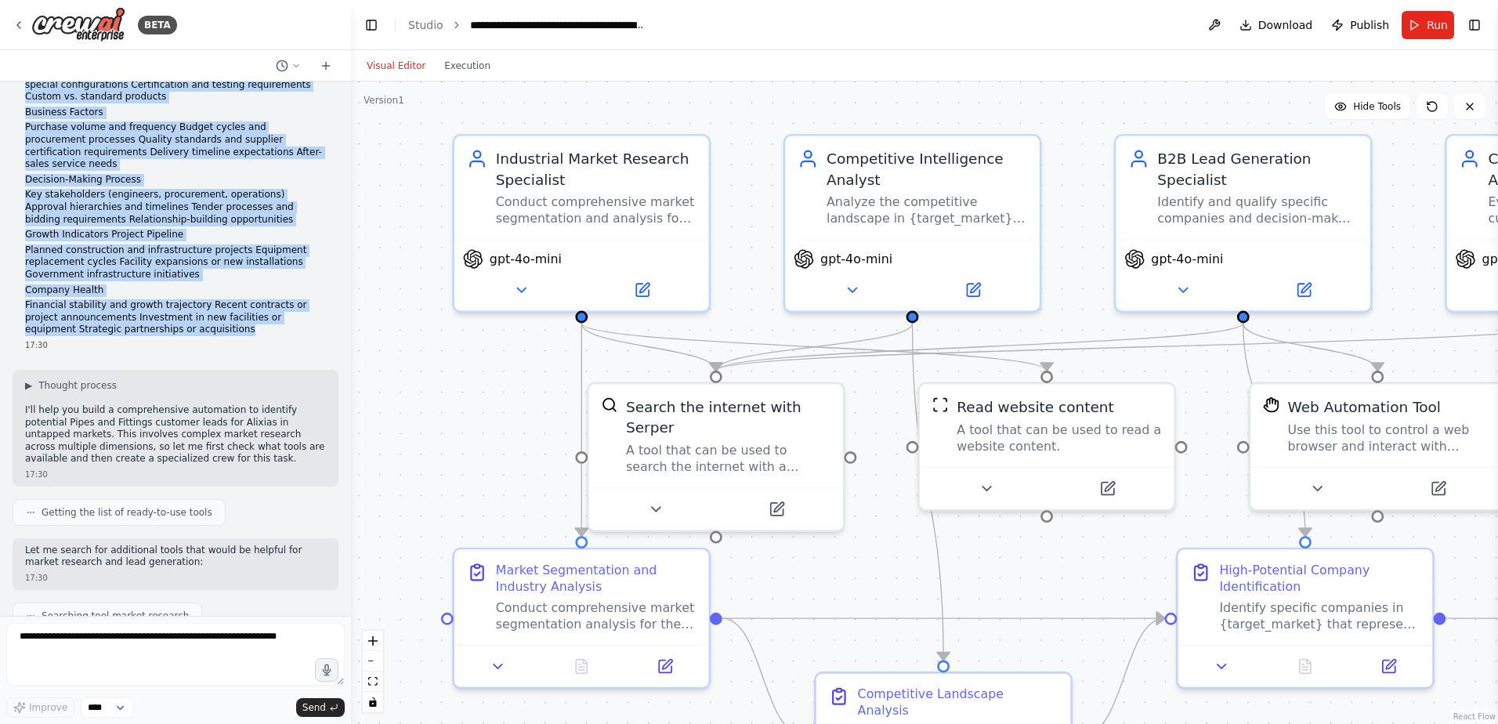
click at [151, 299] on p "Financial stability and growth trajectory Recent contracts or project announcem…" at bounding box center [175, 317] width 301 height 37
drag, startPoint x: 151, startPoint y: 297, endPoint x: 104, endPoint y: 229, distance: 82.1
copy div "I want to identify the possible Pipes and Fittings customer lead for Alixias in…"
click at [1217, 24] on button at bounding box center [1213, 25] width 25 height 28
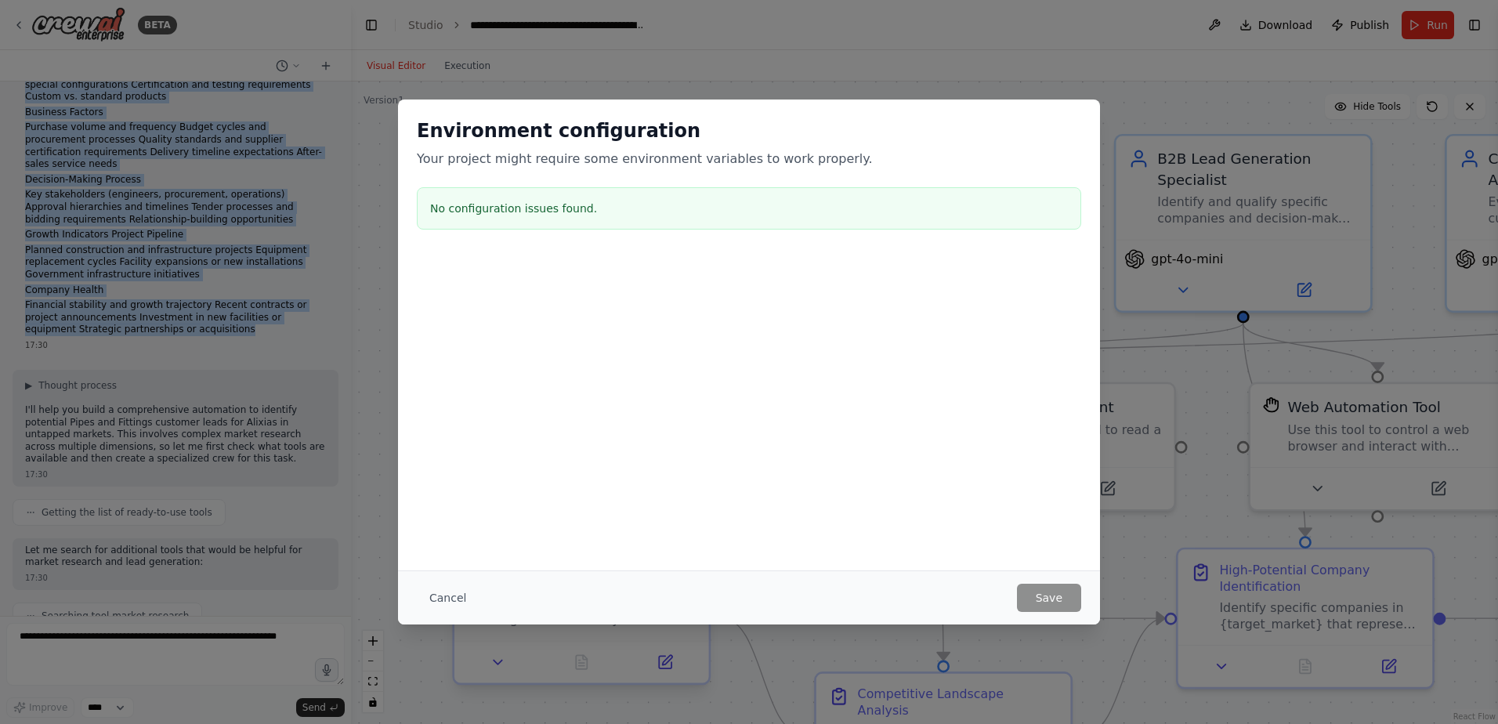
drag, startPoint x: 454, startPoint y: 600, endPoint x: 478, endPoint y: 580, distance: 30.6
click at [456, 600] on button "Cancel" at bounding box center [448, 597] width 62 height 28
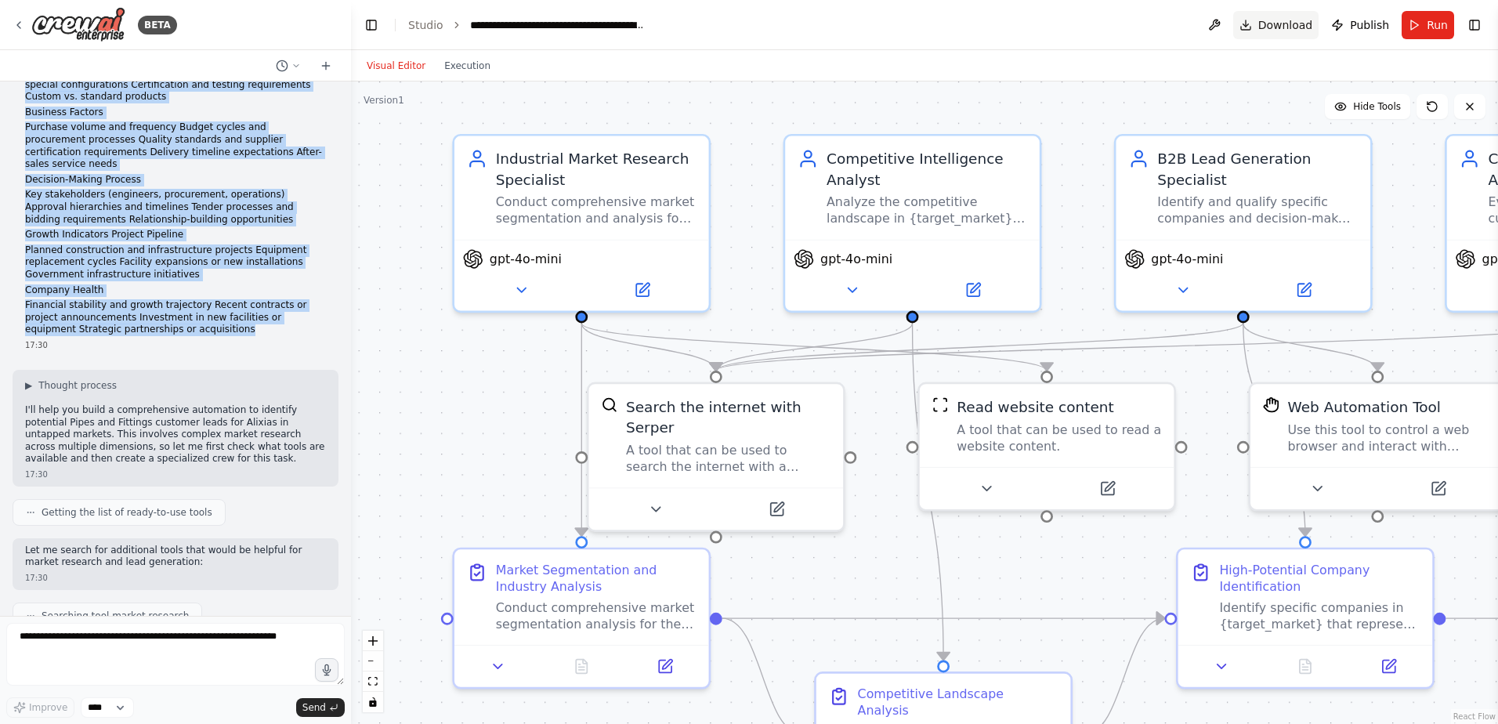
click at [1292, 23] on span "Download" at bounding box center [1285, 25] width 55 height 16
click at [1264, 21] on button "Download" at bounding box center [1276, 25] width 86 height 28
click at [774, 493] on button at bounding box center [775, 505] width 117 height 25
click at [791, 498] on icon at bounding box center [788, 502] width 9 height 9
click at [792, 497] on icon at bounding box center [787, 505] width 16 height 16
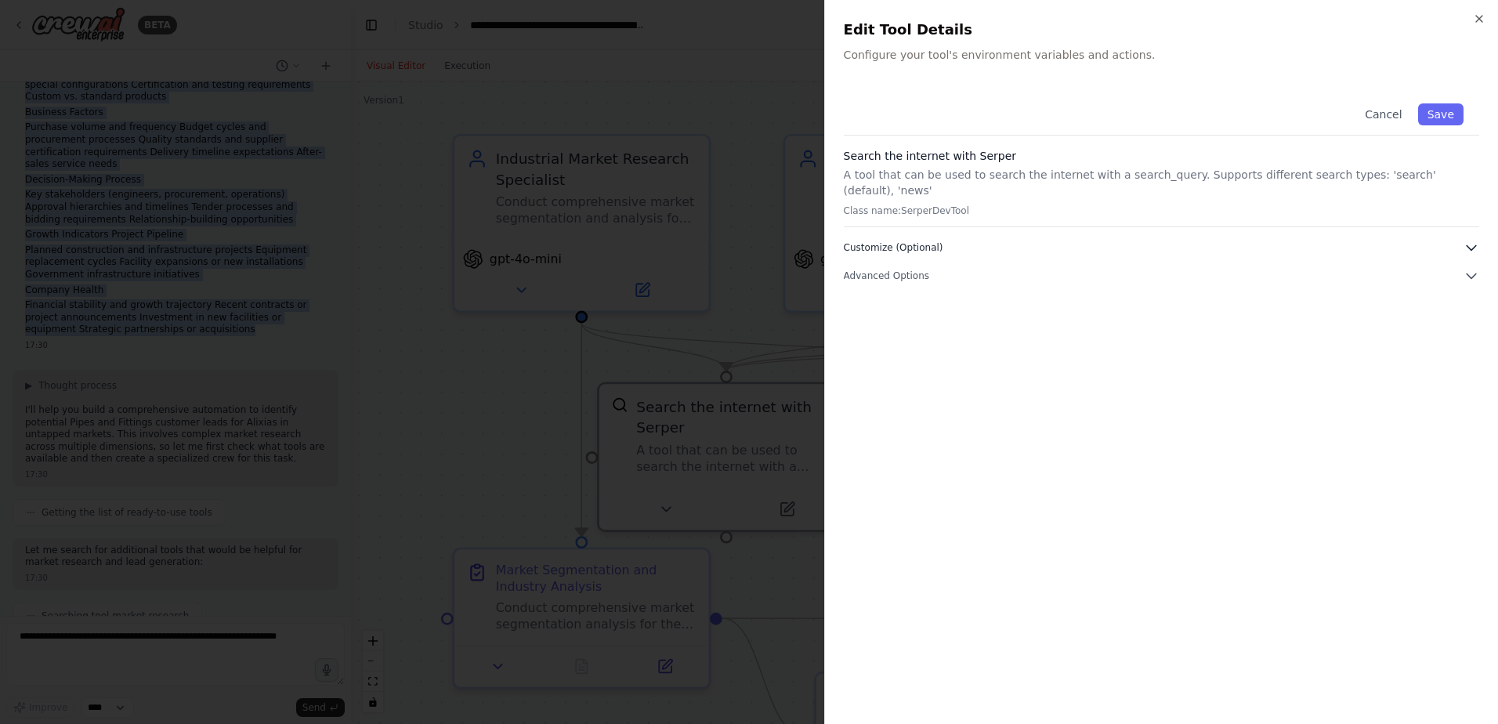
click at [920, 241] on span "Customize (Optional)" at bounding box center [893, 247] width 99 height 13
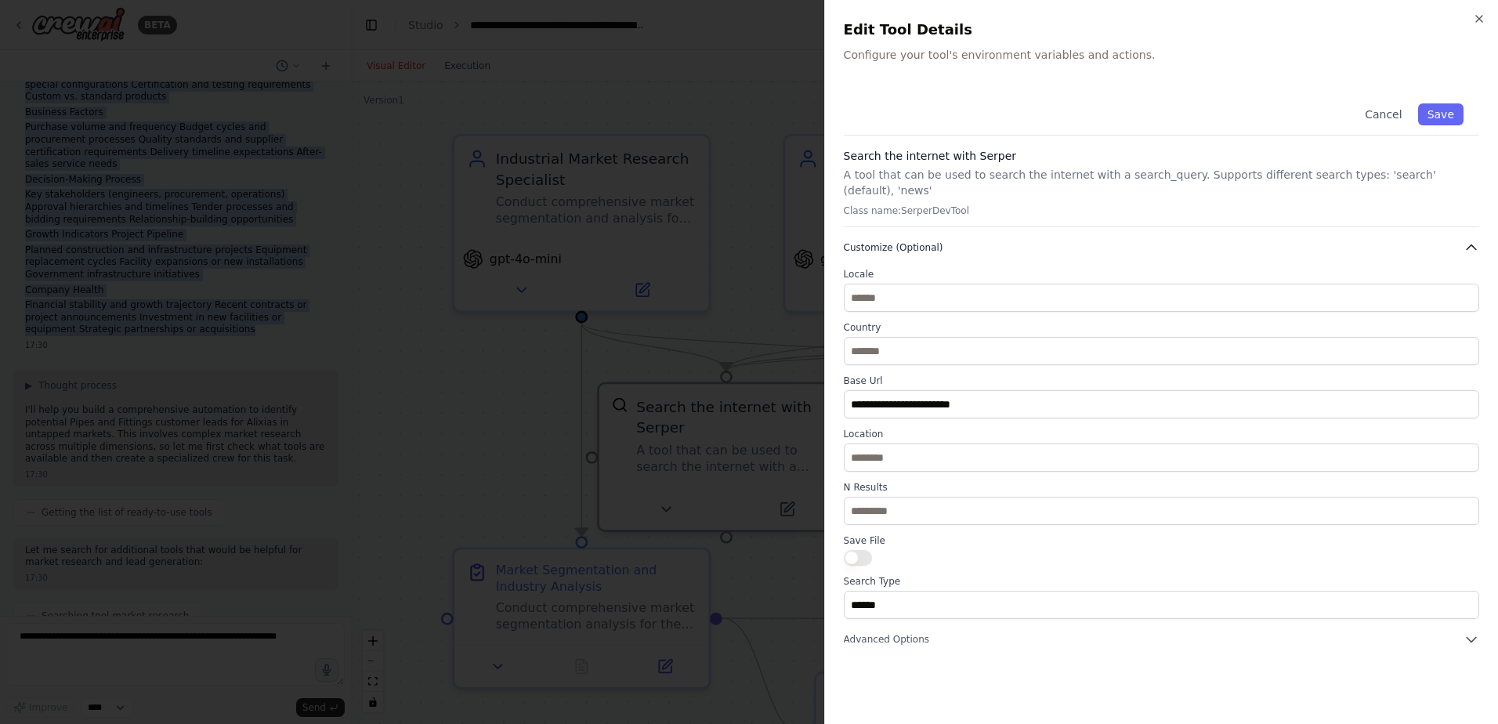
click at [920, 241] on span "Customize (Optional)" at bounding box center [893, 247] width 99 height 13
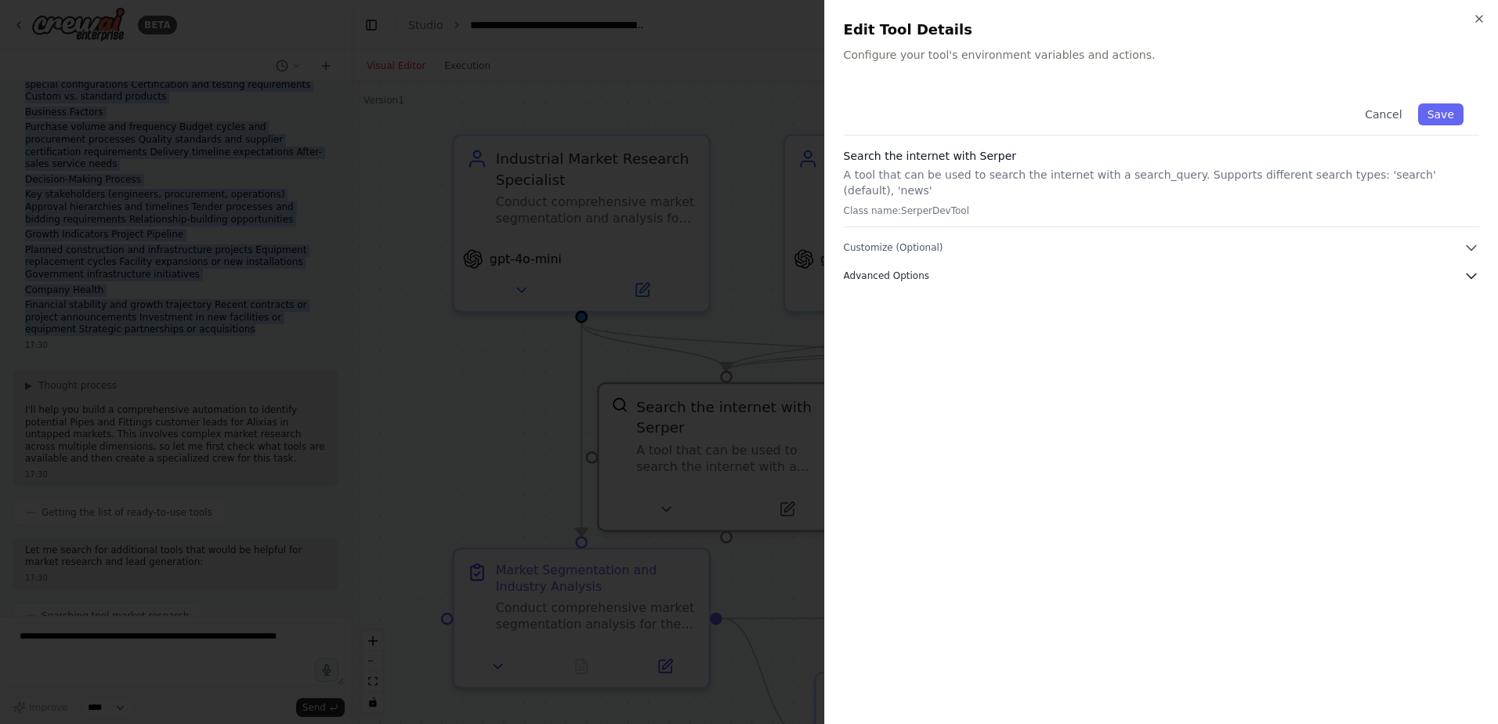
click at [903, 269] on span "Advanced Options" at bounding box center [886, 275] width 85 height 13
click at [1388, 118] on button "Cancel" at bounding box center [1383, 114] width 56 height 22
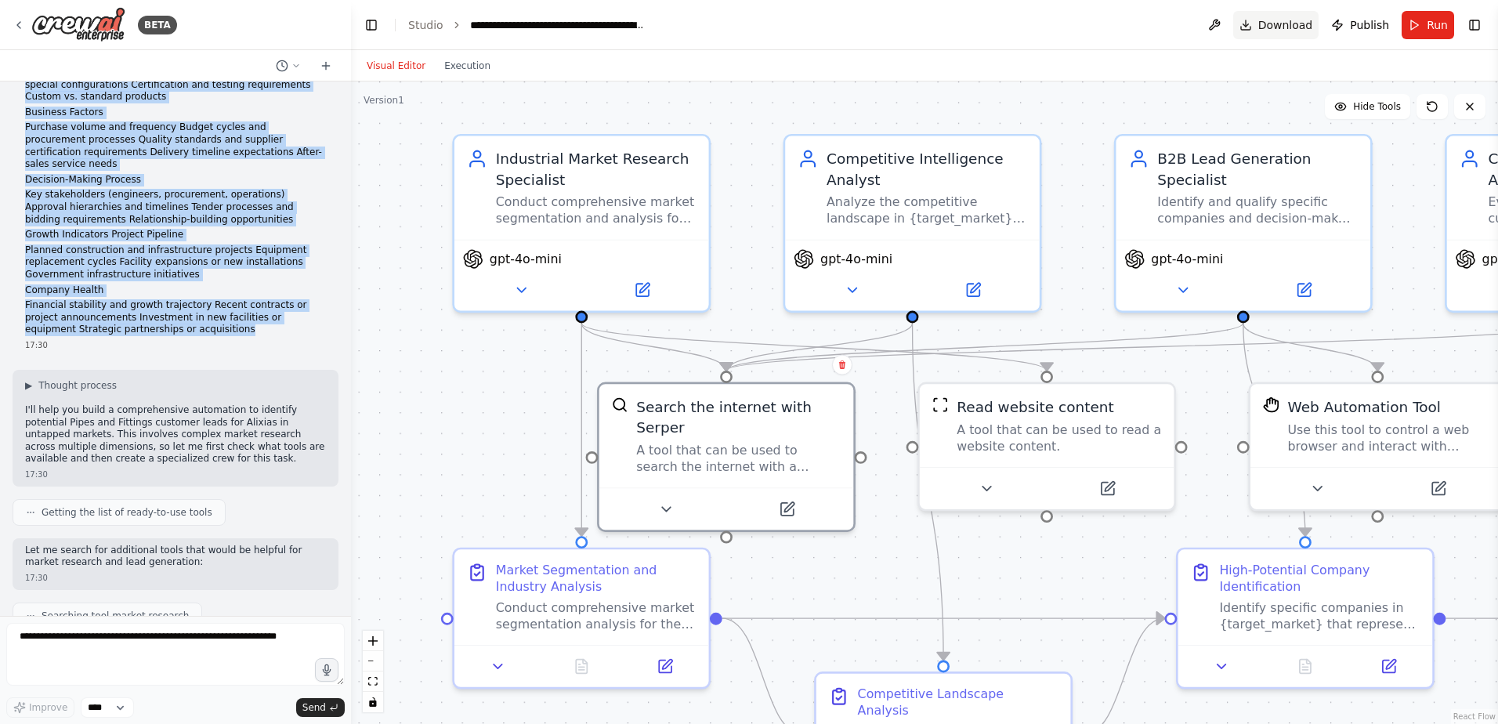
click at [1278, 26] on span "Download" at bounding box center [1285, 25] width 55 height 16
click at [786, 497] on icon at bounding box center [787, 505] width 16 height 16
click at [786, 498] on icon at bounding box center [788, 502] width 9 height 9
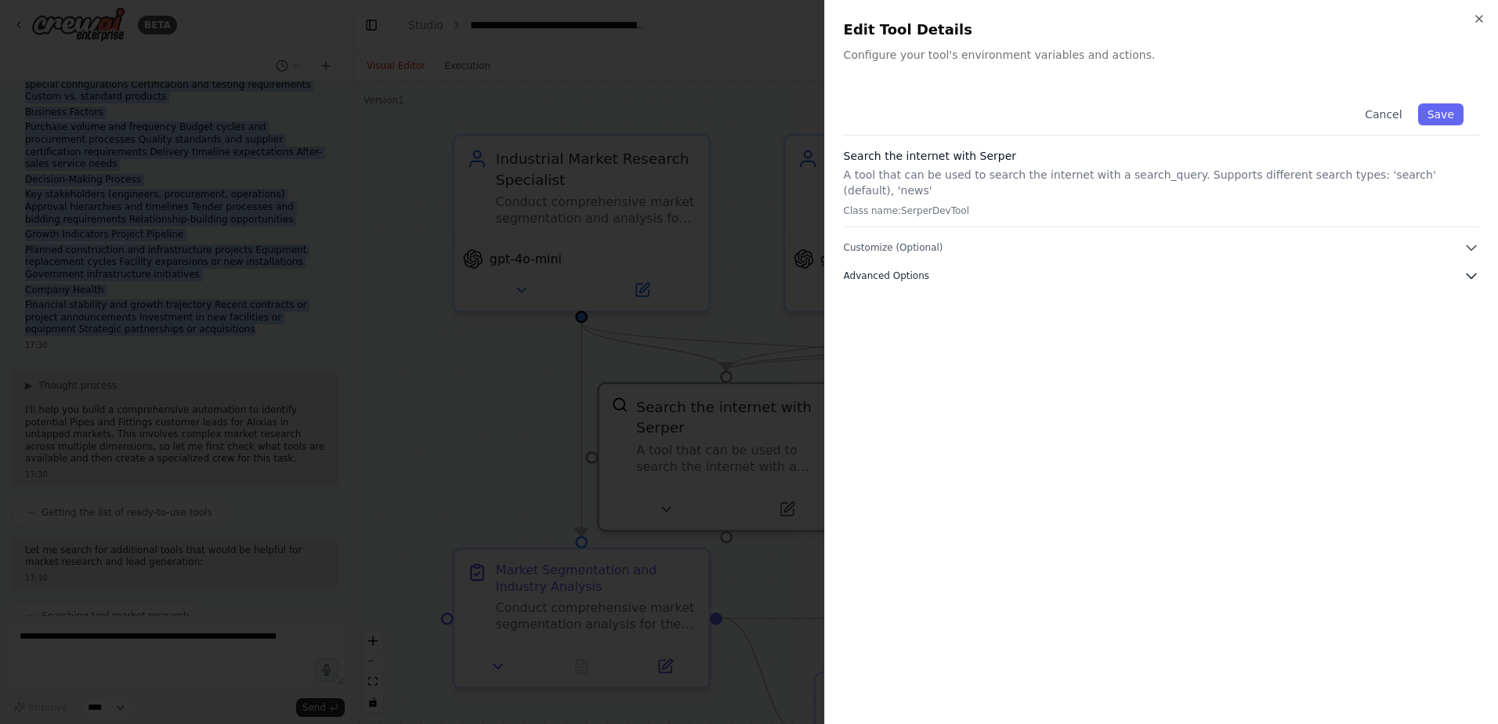
click at [889, 269] on span "Advanced Options" at bounding box center [886, 275] width 85 height 13
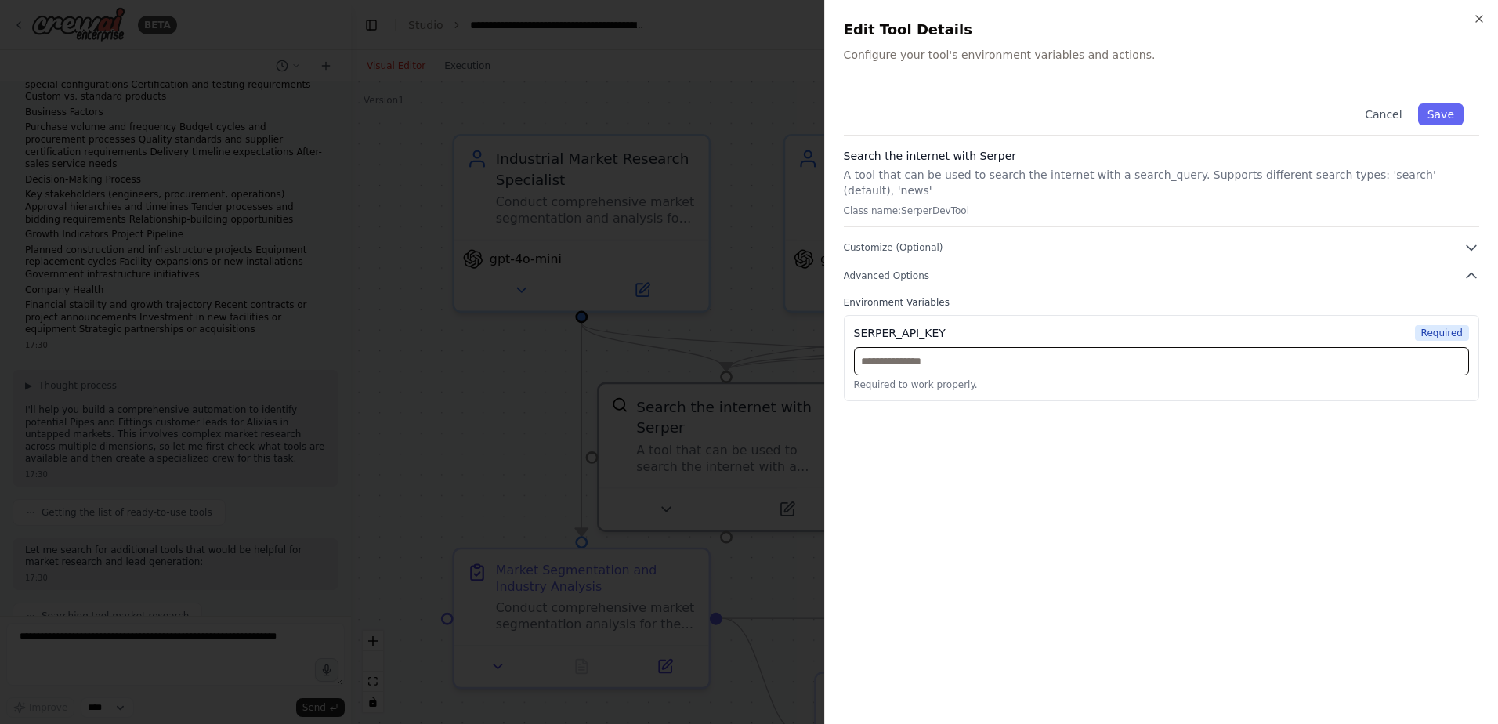
click at [904, 347] on input "text" at bounding box center [1161, 361] width 615 height 28
paste input "**********"
type input "**********"
drag, startPoint x: 1039, startPoint y: 370, endPoint x: 1176, endPoint y: 364, distance: 138.0
click at [1105, 370] on div "**********" at bounding box center [1161, 369] width 615 height 44
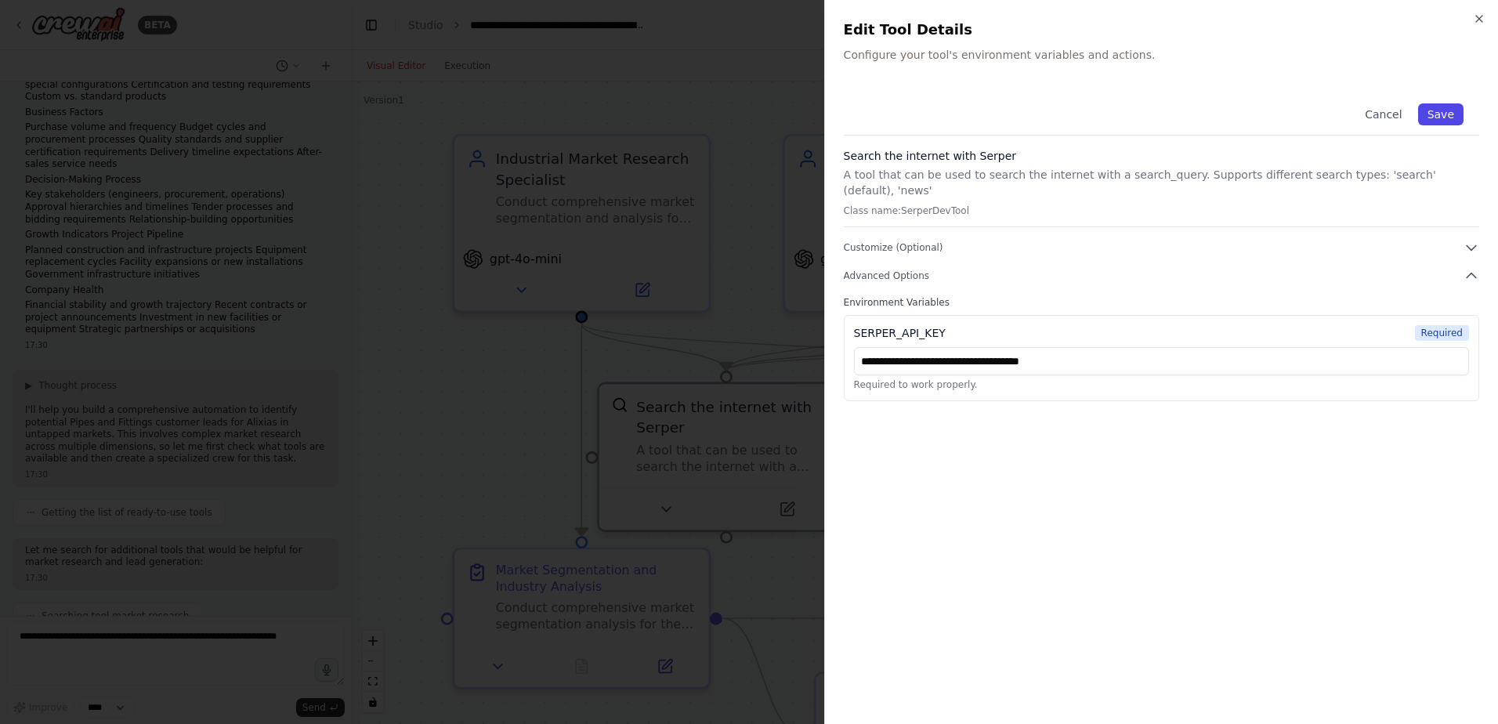
click at [1446, 119] on button "Save" at bounding box center [1440, 114] width 45 height 22
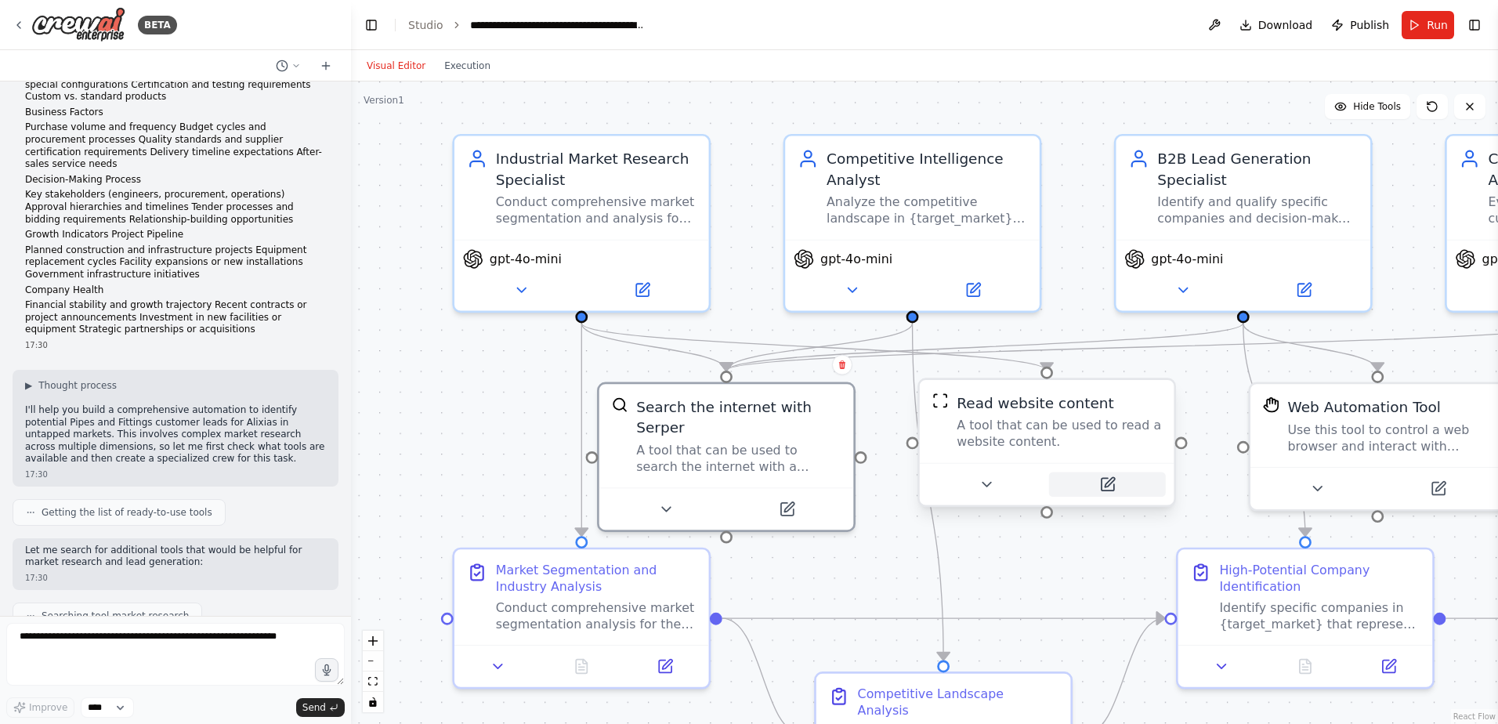
click at [1108, 485] on icon at bounding box center [1108, 481] width 9 height 9
click at [1117, 482] on icon at bounding box center [1119, 481] width 9 height 9
click at [1430, 25] on span "Run" at bounding box center [1436, 25] width 21 height 16
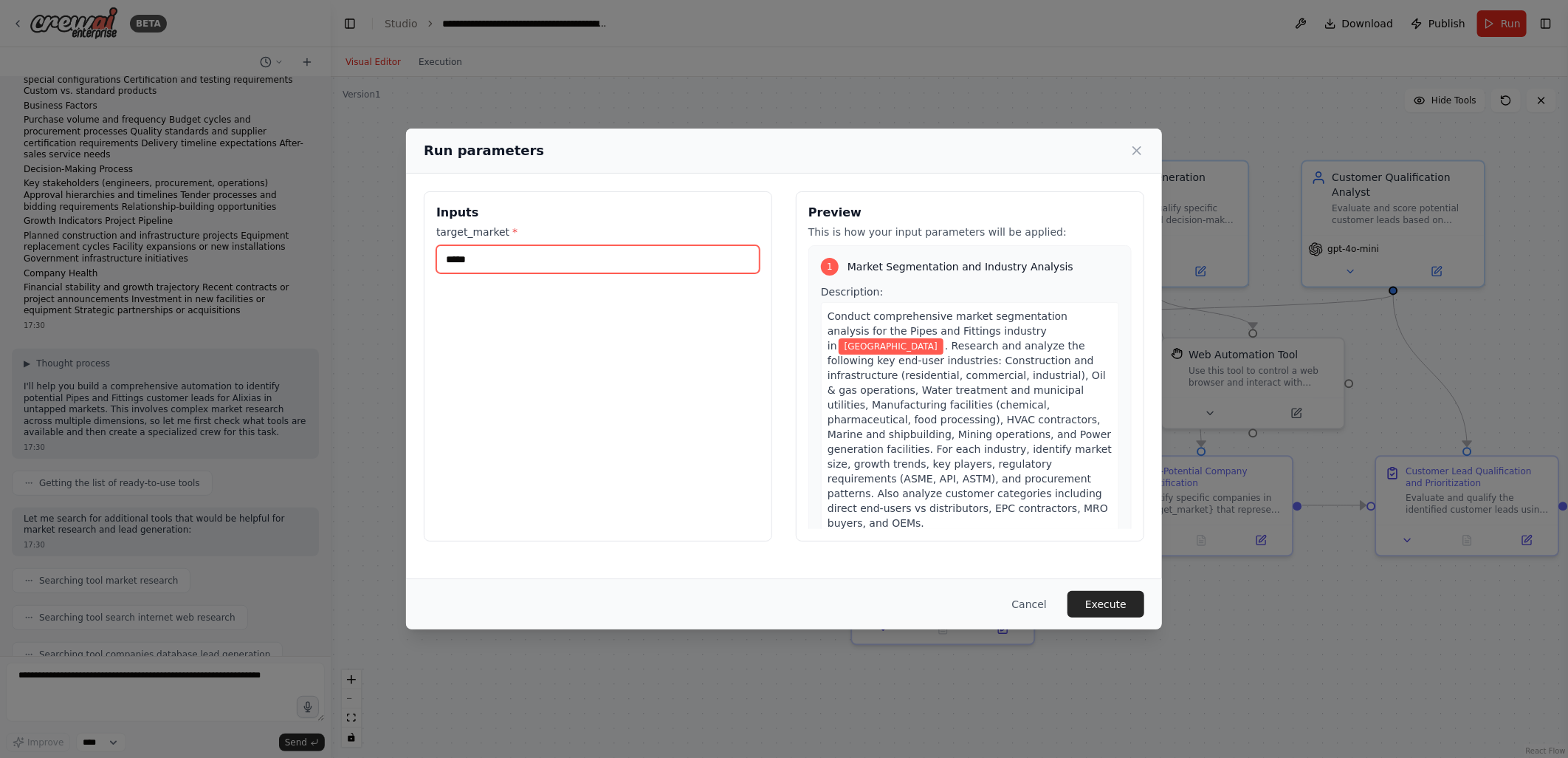
click at [514, 260] on input "*****" at bounding box center [597, 259] width 323 height 28
drag, startPoint x: 563, startPoint y: 262, endPoint x: 351, endPoint y: 262, distance: 212.0
click at [351, 262] on div "Run parameters Inputs target_market * ***** Preview This is how your input para…" at bounding box center [784, 379] width 1568 height 758
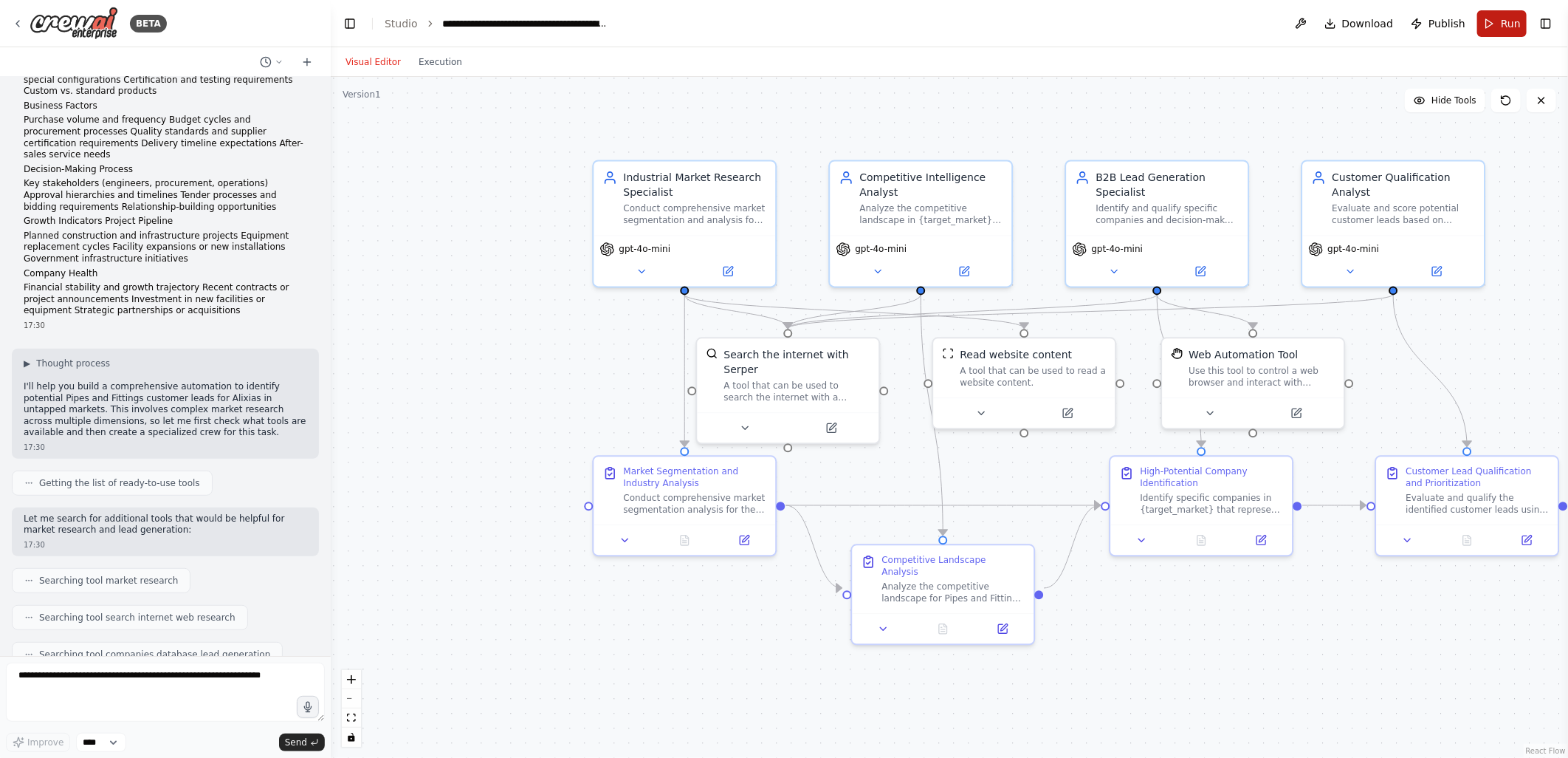
click at [1495, 19] on button "Run" at bounding box center [1501, 24] width 49 height 26
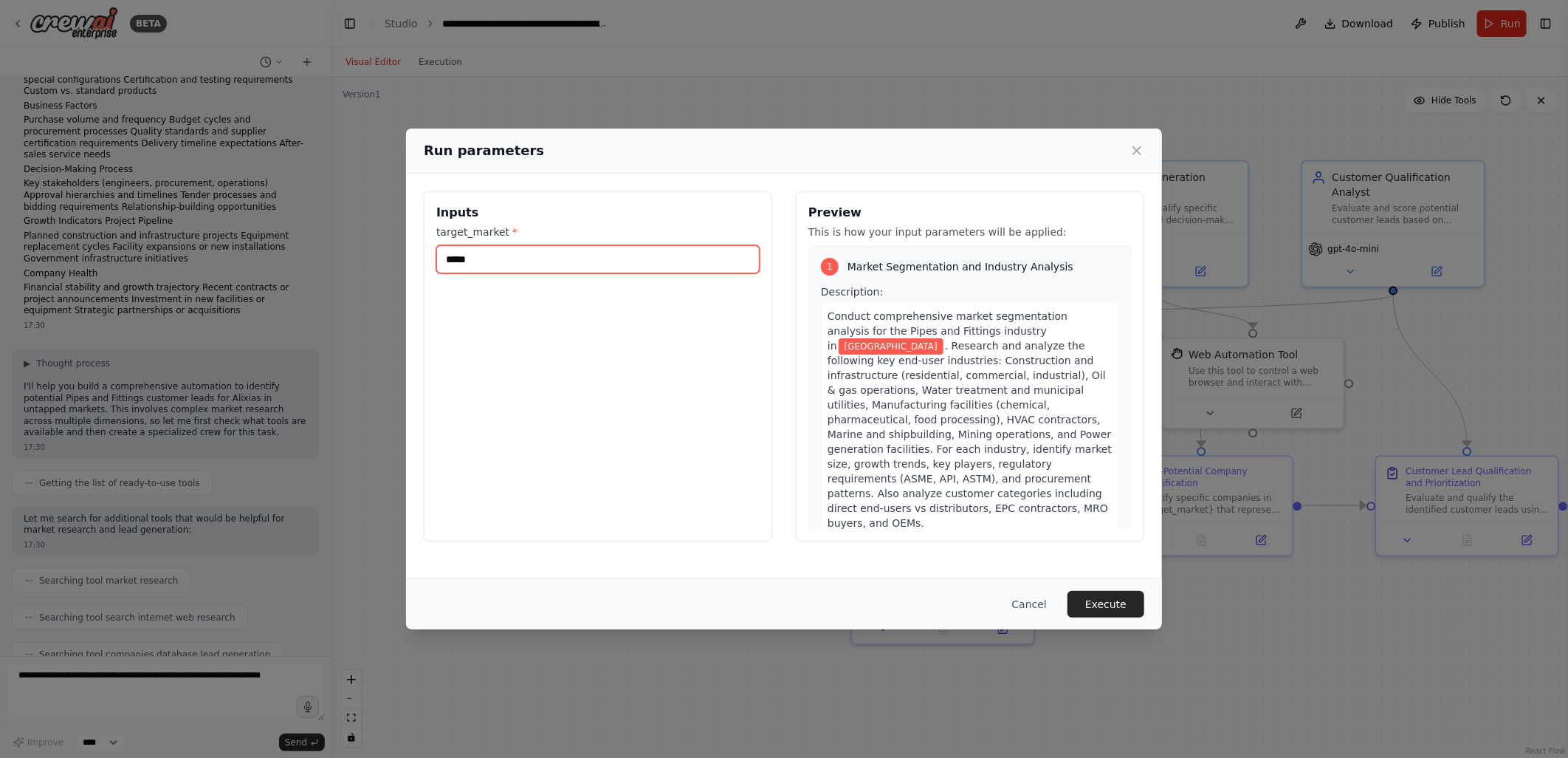
drag, startPoint x: 447, startPoint y: 255, endPoint x: 395, endPoint y: 254, distance: 52.0
click at [395, 254] on div "Run parameters Inputs target_market * ***** Preview This is how your input para…" at bounding box center [784, 379] width 1568 height 758
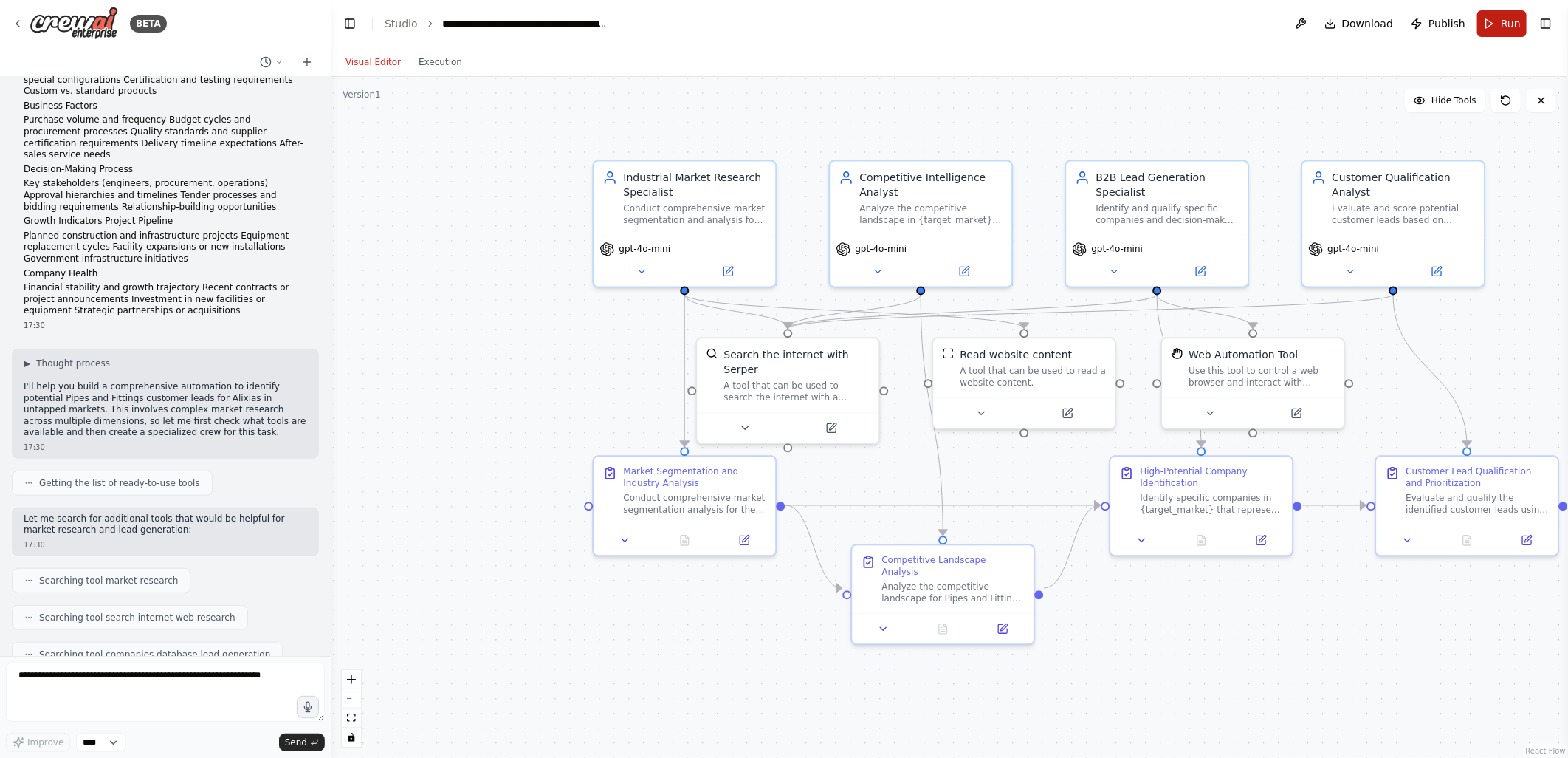
click at [1480, 17] on button "Run" at bounding box center [1501, 24] width 49 height 26
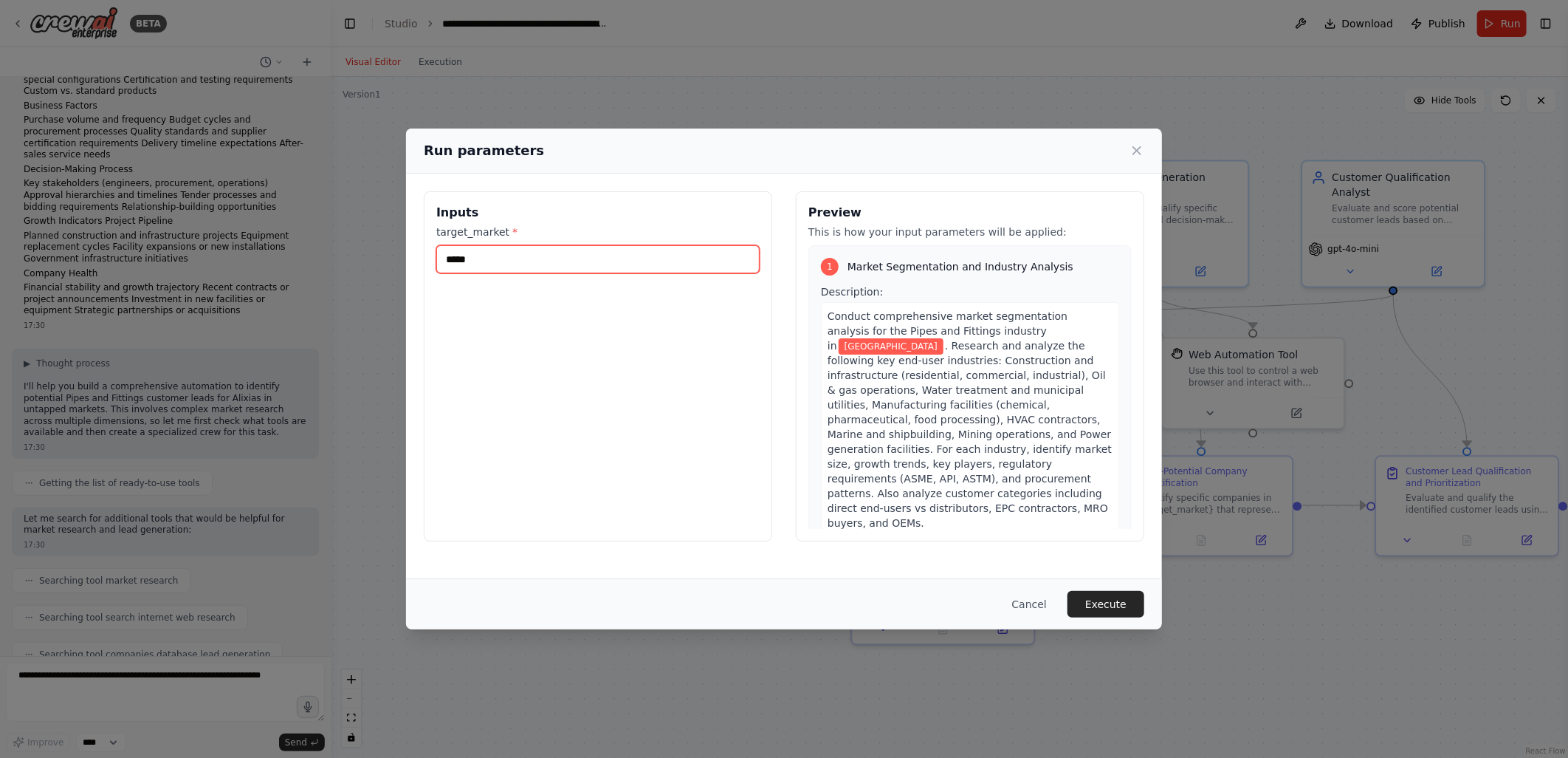
click at [515, 255] on input "*****" at bounding box center [597, 259] width 323 height 28
type input "*"
type input "*******"
click at [1112, 600] on button "Execute" at bounding box center [1105, 604] width 76 height 26
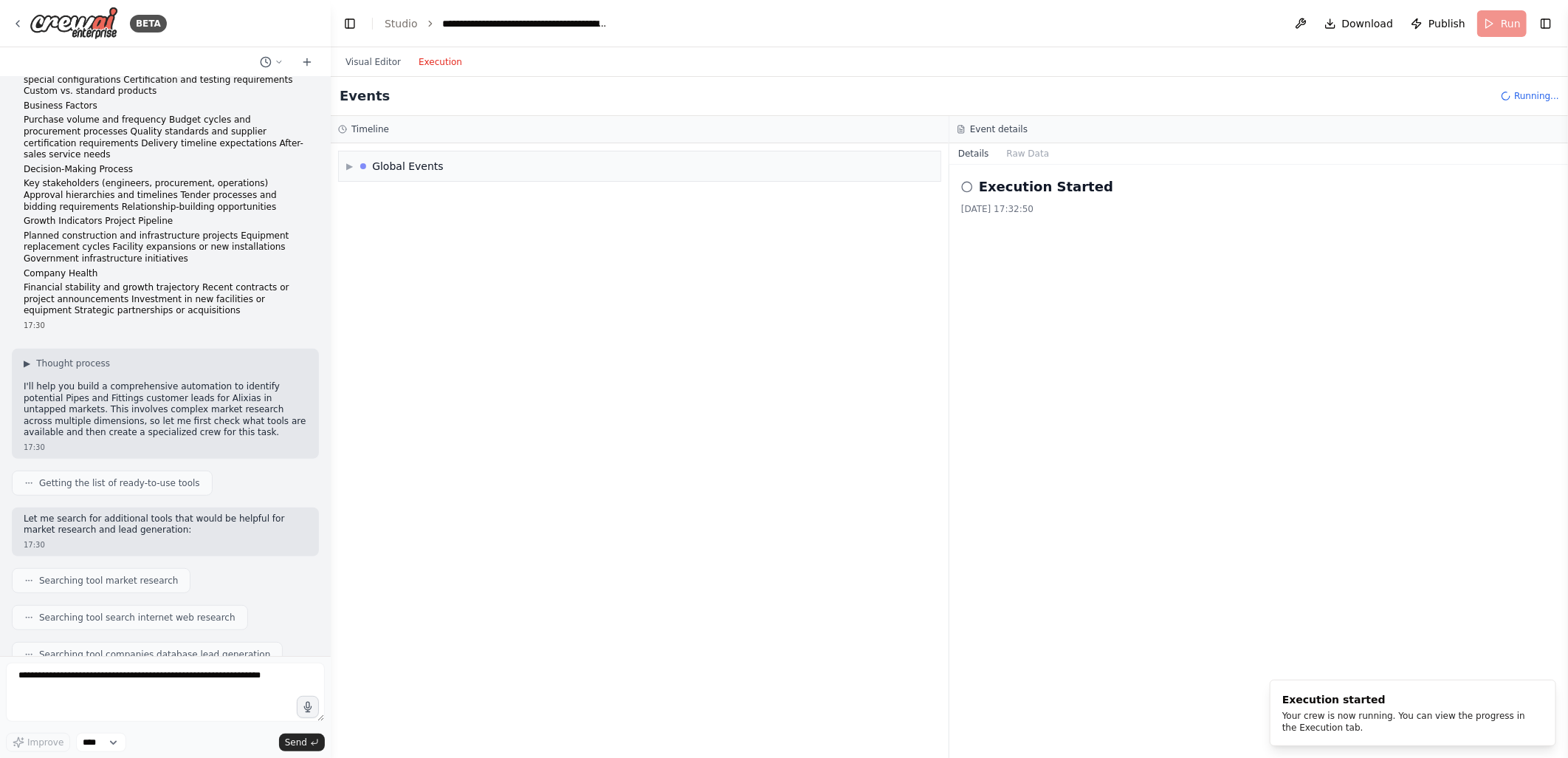
click at [436, 69] on button "Execution" at bounding box center [440, 61] width 61 height 18
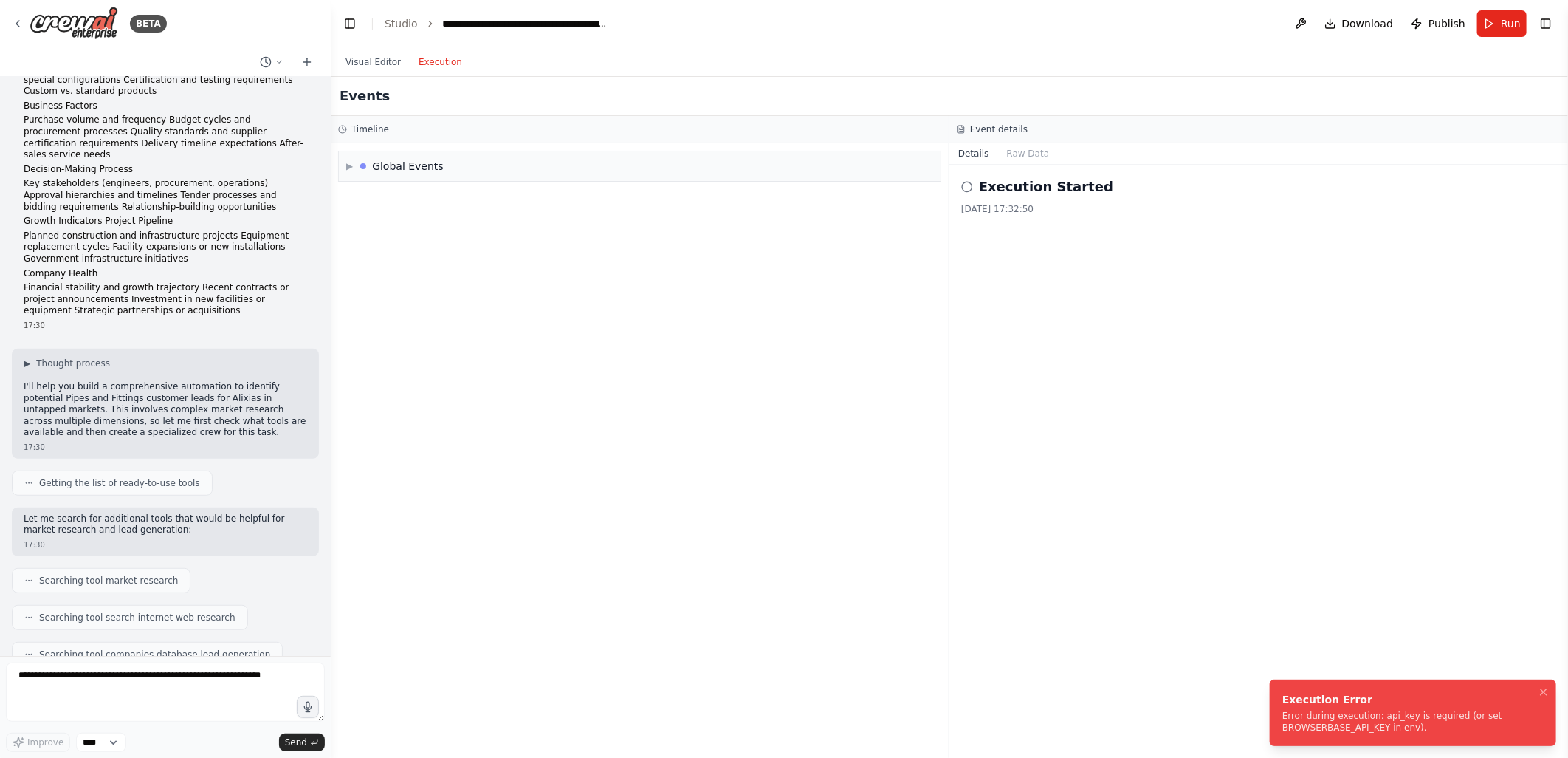
click at [1345, 725] on div "Error during execution: api_key is required (or set BROWSERBASE_API_KEY in env)." at bounding box center [1409, 721] width 255 height 24
click at [360, 65] on button "Visual Editor" at bounding box center [373, 61] width 74 height 18
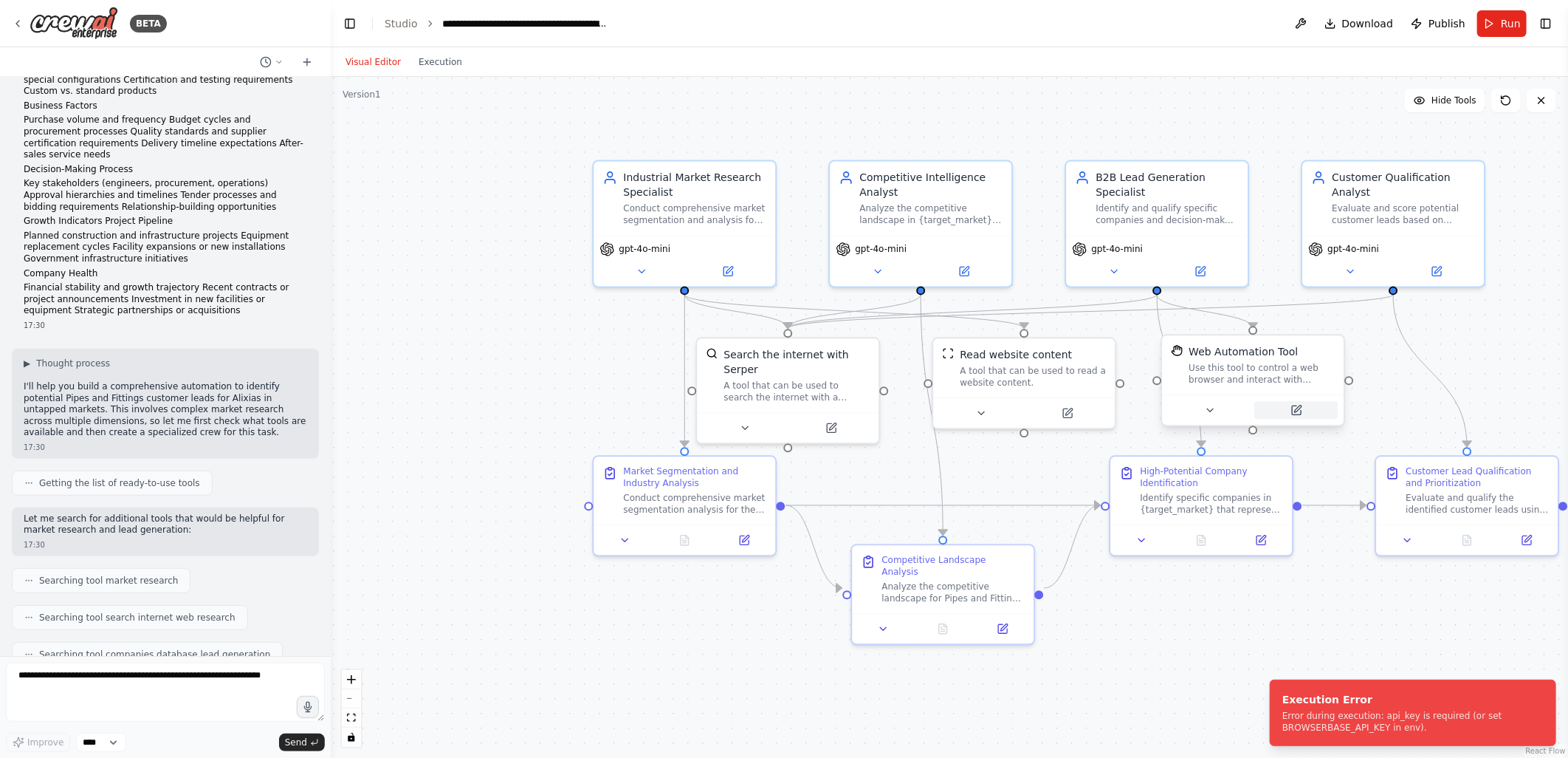
click at [1296, 412] on icon at bounding box center [1296, 409] width 8 height 8
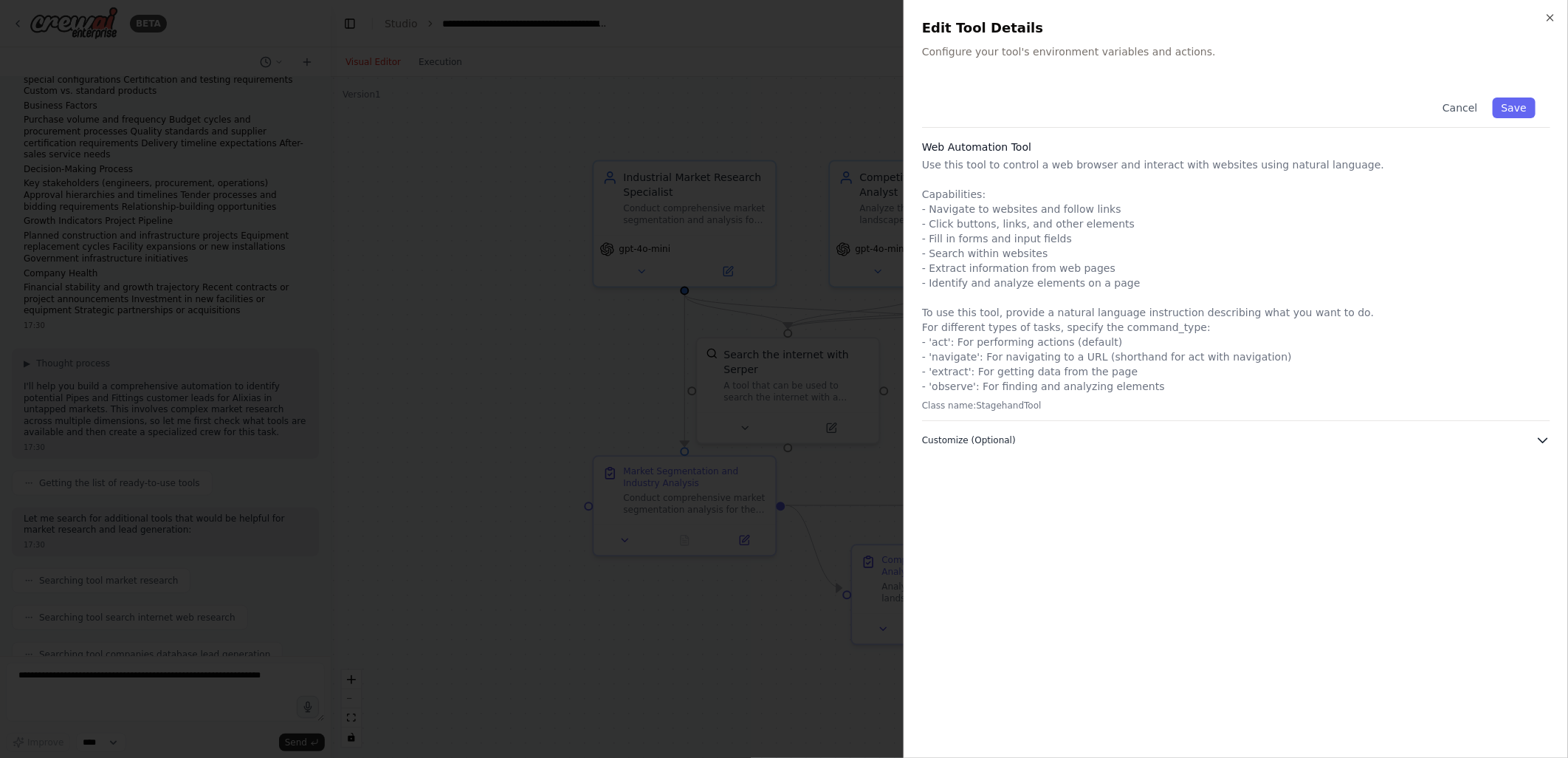
click at [992, 435] on span "Customize (Optional)" at bounding box center [968, 440] width 93 height 12
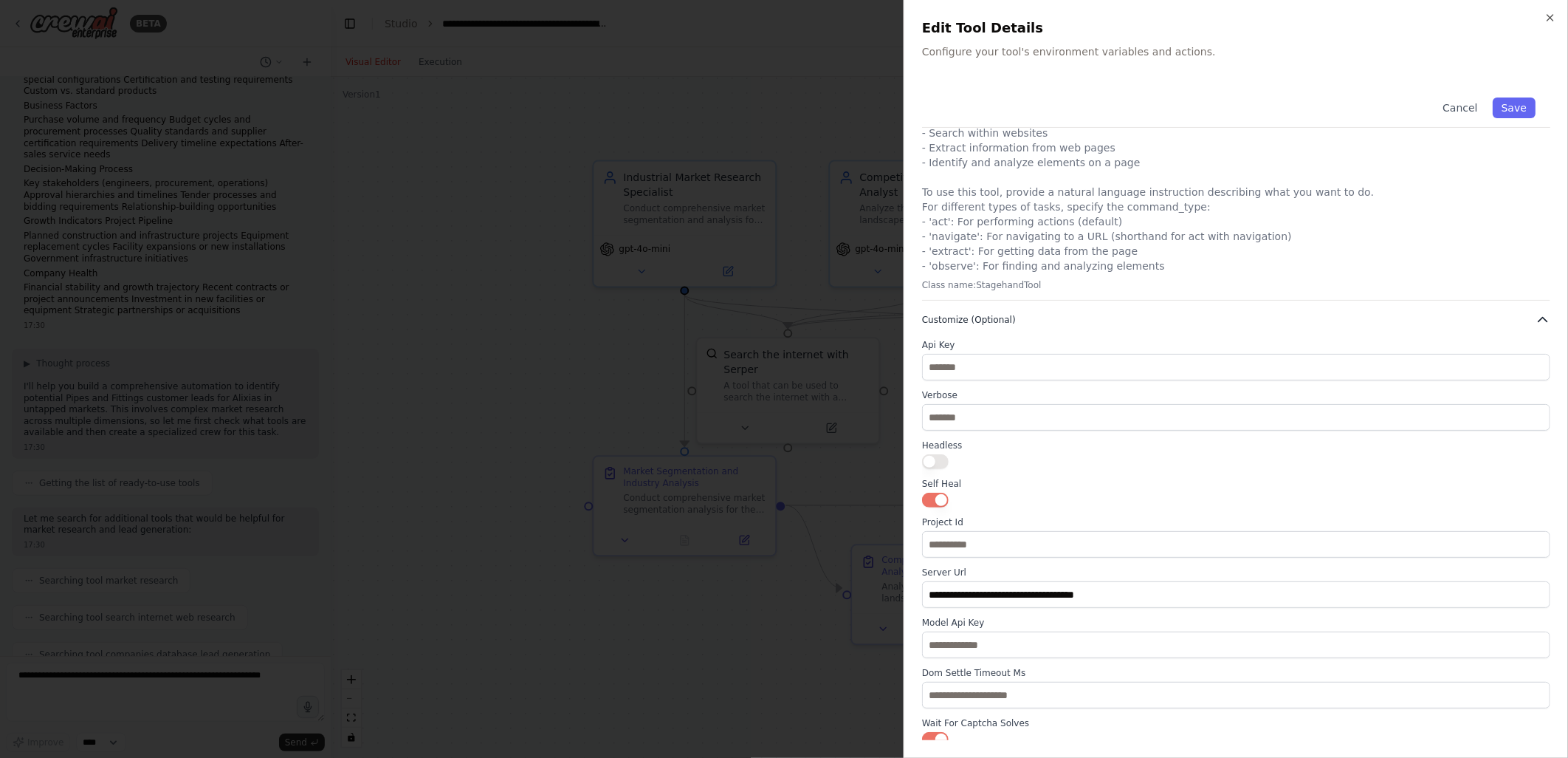
scroll to position [126, 0]
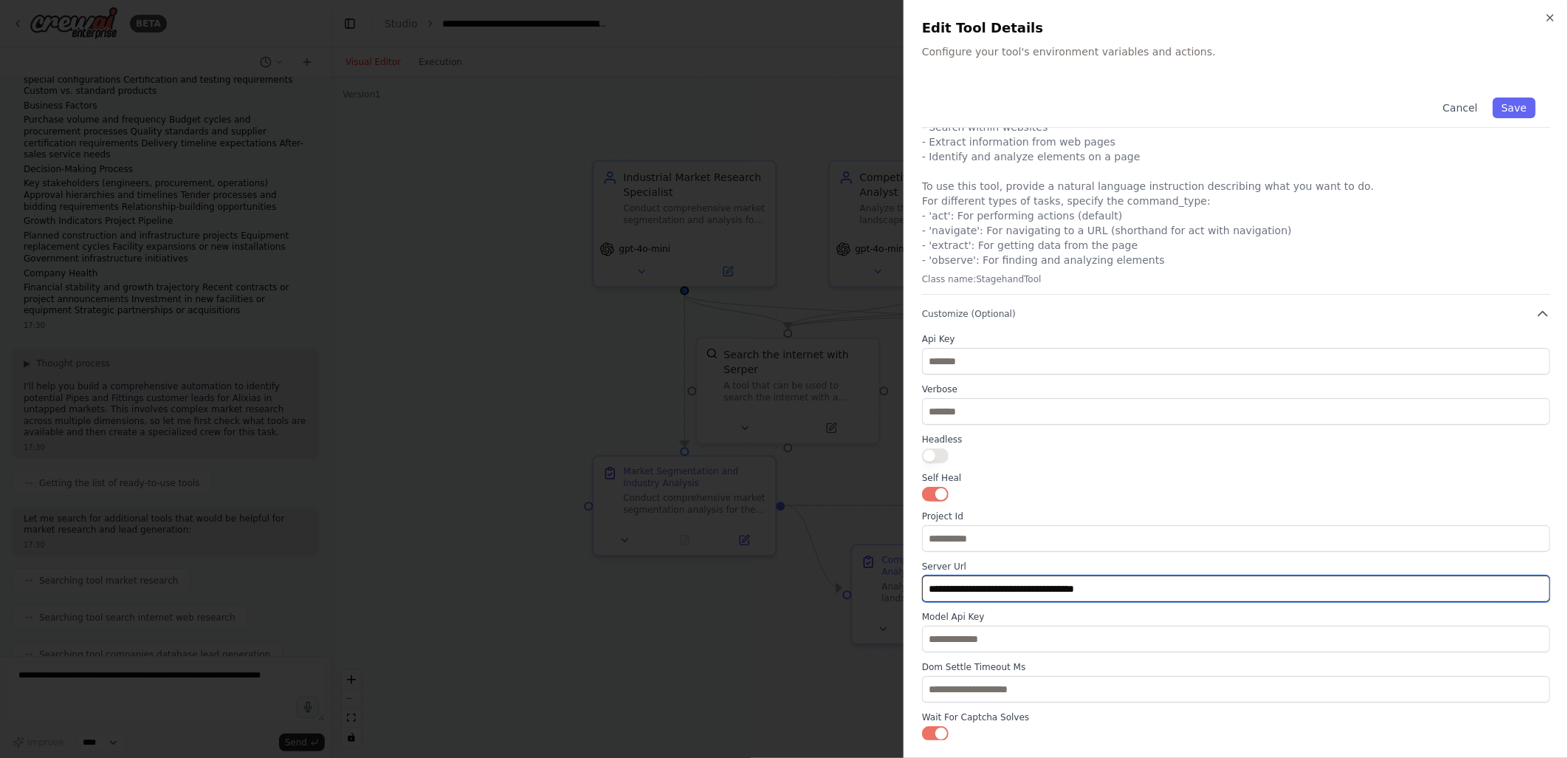
drag, startPoint x: 1132, startPoint y: 594, endPoint x: 1023, endPoint y: 587, distance: 109.2
click at [1023, 587] on input "**********" at bounding box center [1235, 588] width 629 height 26
